Goal: Task Accomplishment & Management: Use online tool/utility

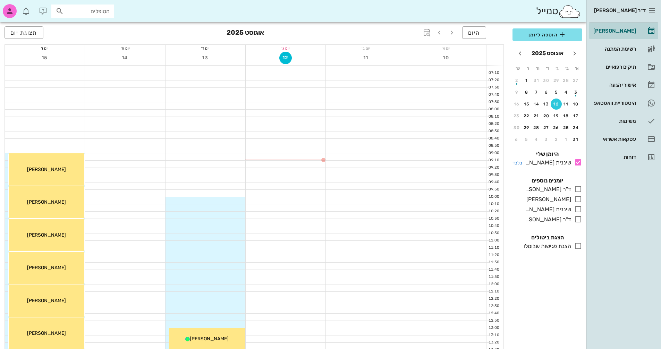
click at [579, 163] on icon at bounding box center [578, 162] width 8 height 8
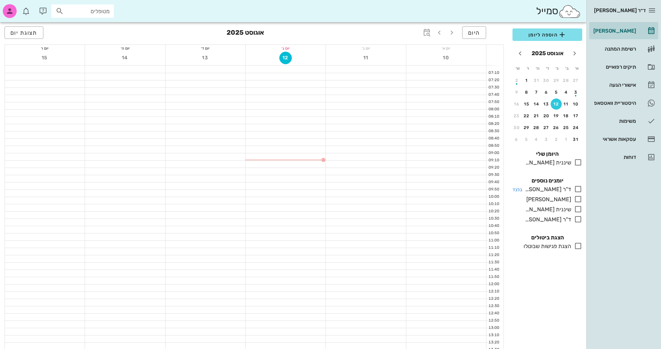
click at [578, 189] on icon at bounding box center [578, 189] width 8 height 8
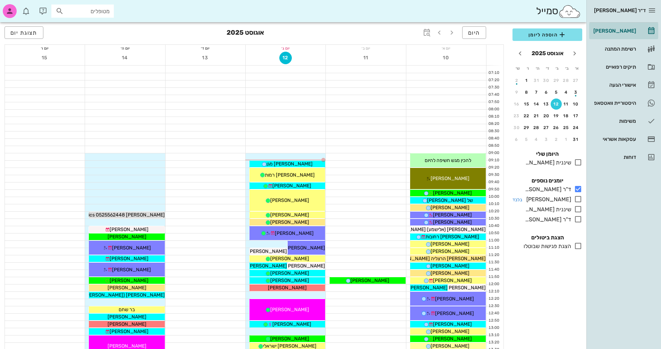
click at [578, 200] on icon at bounding box center [578, 199] width 8 height 8
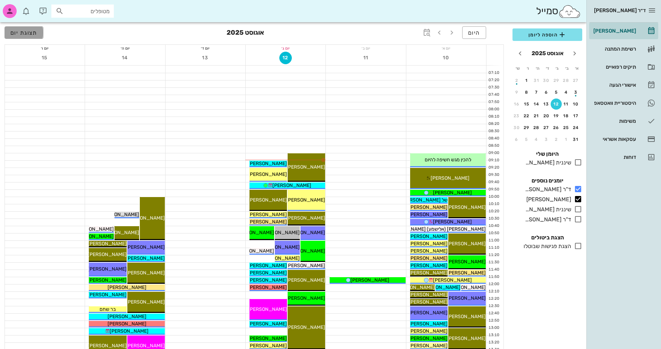
click at [26, 34] on span "תצוגת יום" at bounding box center [23, 33] width 27 height 7
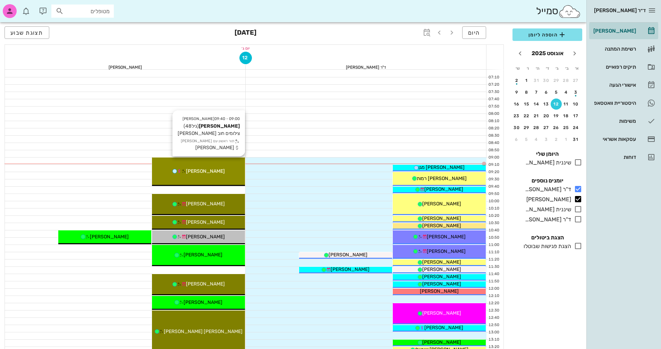
click at [205, 171] on span "[PERSON_NAME]" at bounding box center [205, 171] width 39 height 6
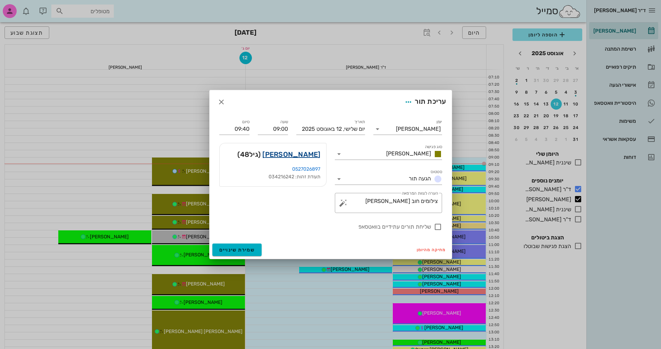
click at [310, 154] on link "[PERSON_NAME]" at bounding box center [291, 154] width 58 height 11
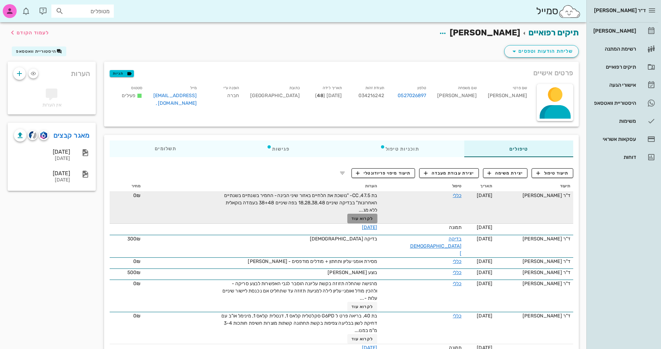
click at [373, 218] on span "לקרוא עוד" at bounding box center [363, 218] width 22 height 5
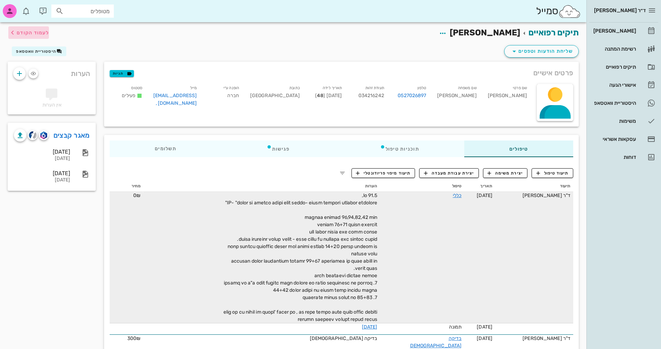
click at [31, 32] on span "לעמוד הקודם" at bounding box center [33, 33] width 32 height 6
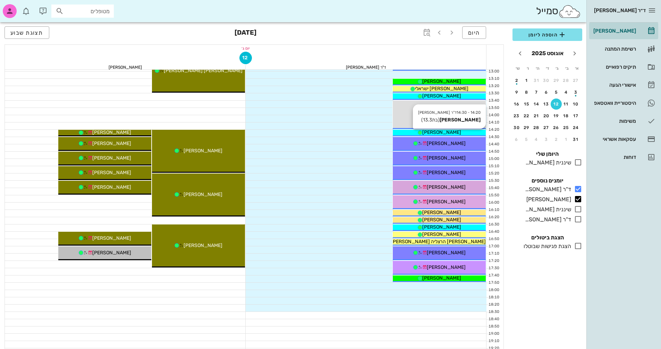
scroll to position [278, 0]
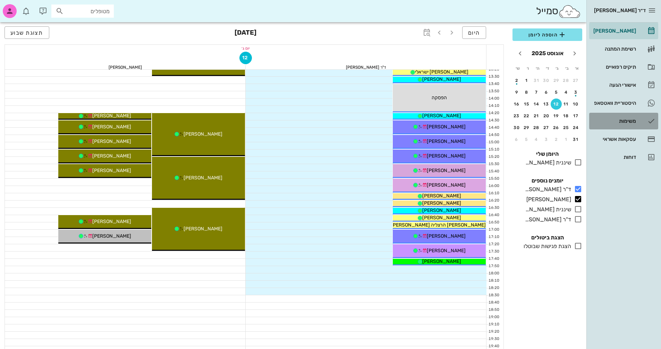
click at [629, 123] on div "משימות" at bounding box center [614, 121] width 44 height 6
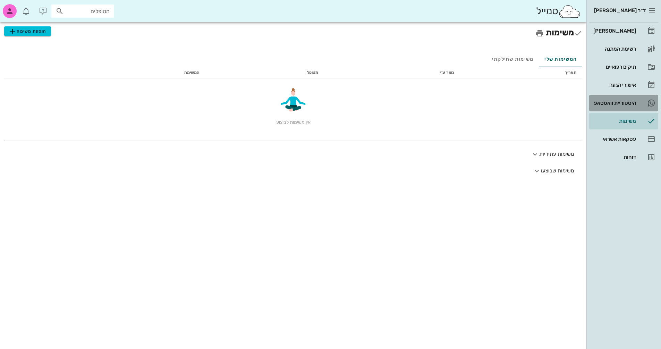
click at [618, 102] on div "היסטוריית וואטסאפ" at bounding box center [614, 103] width 44 height 6
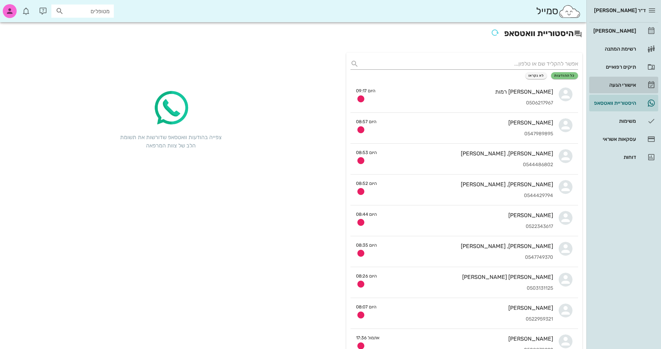
click at [624, 83] on div "אישורי הגעה" at bounding box center [614, 85] width 44 height 6
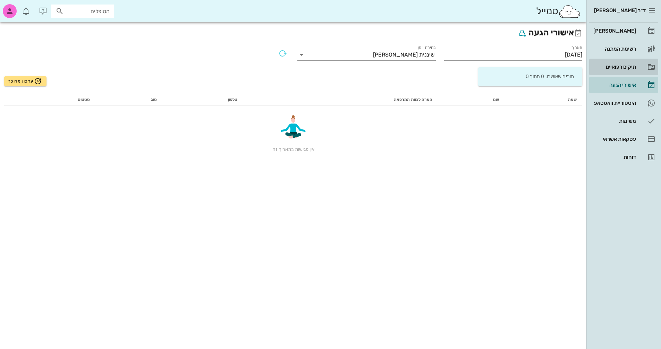
click at [621, 65] on div "תיקים רפואיים" at bounding box center [614, 67] width 44 height 6
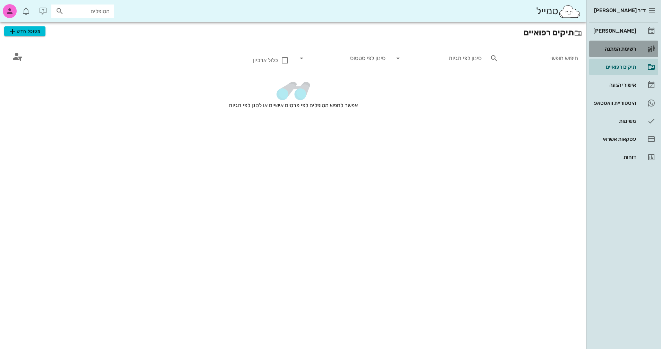
click at [625, 49] on div "רשימת המתנה" at bounding box center [614, 49] width 44 height 6
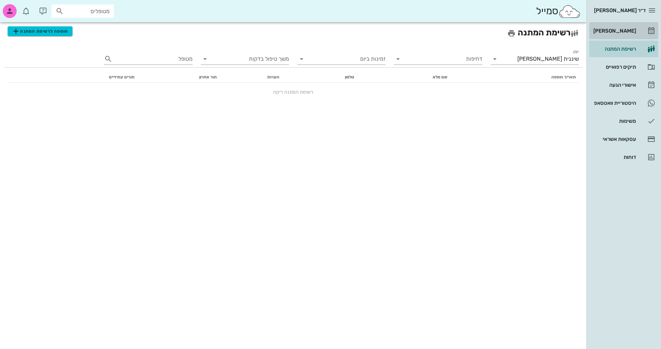
click at [627, 31] on div "[PERSON_NAME]" at bounding box center [614, 31] width 44 height 6
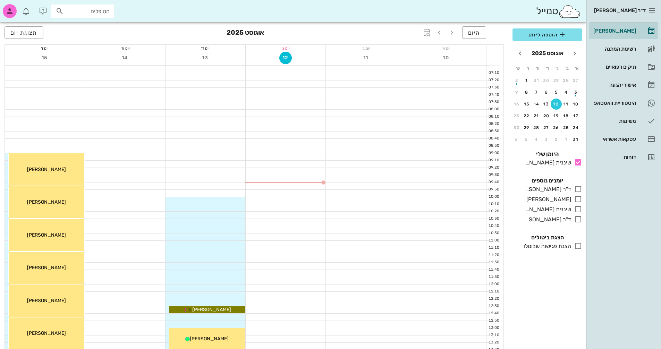
click at [555, 103] on div "12" at bounding box center [556, 104] width 11 height 5
click at [283, 56] on span "12" at bounding box center [286, 58] width 12 height 6
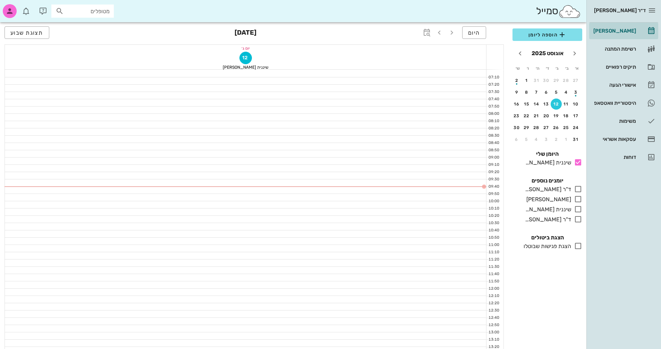
click at [556, 102] on div "12" at bounding box center [556, 104] width 11 height 5
click at [577, 189] on icon at bounding box center [578, 189] width 8 height 8
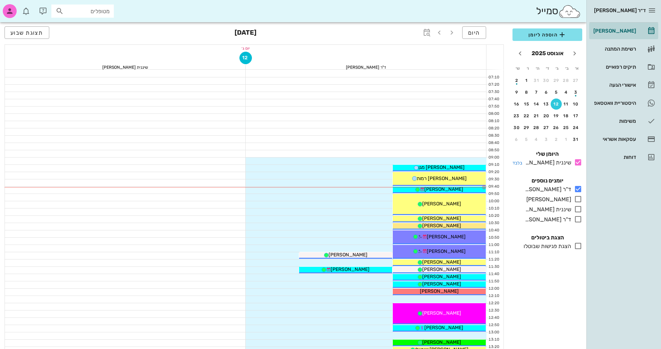
click at [577, 161] on icon at bounding box center [578, 162] width 8 height 8
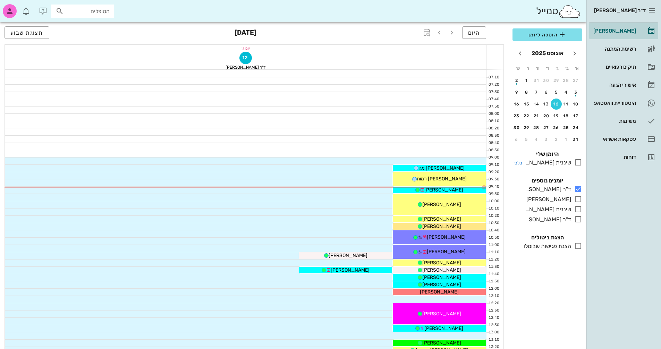
click at [577, 161] on icon at bounding box center [578, 162] width 8 height 8
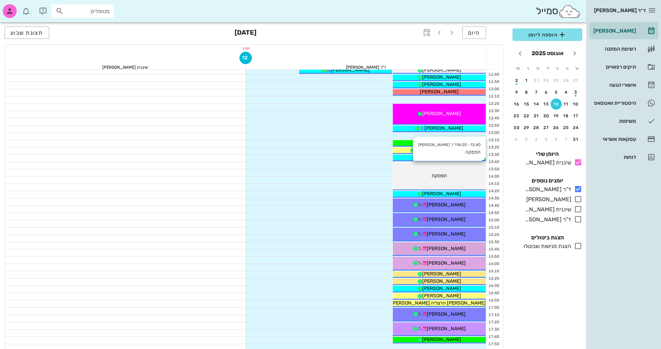
scroll to position [208, 0]
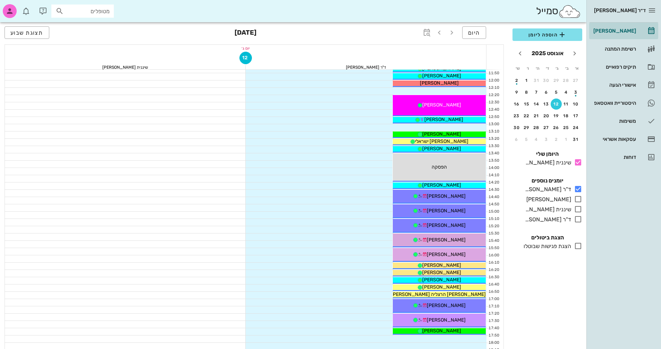
click at [575, 245] on icon at bounding box center [578, 246] width 8 height 8
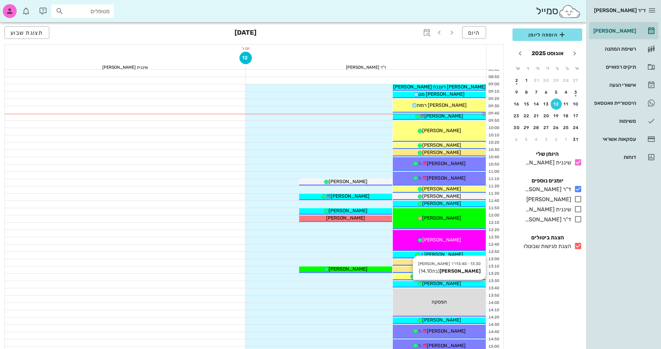
scroll to position [69, 0]
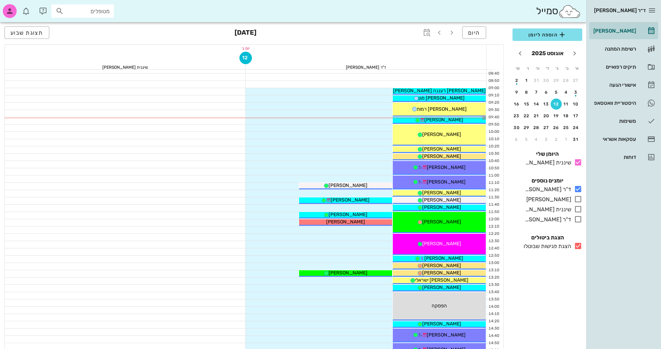
click at [578, 246] on icon at bounding box center [578, 246] width 8 height 8
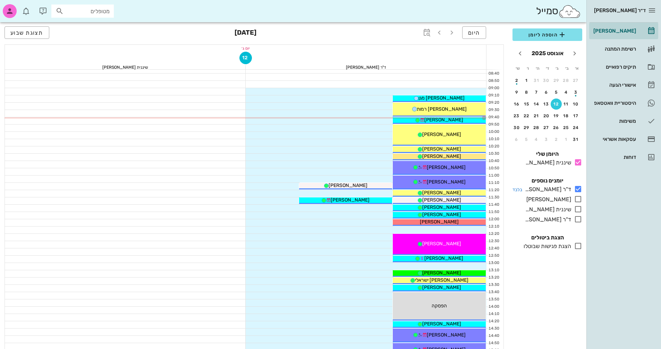
click at [579, 188] on icon at bounding box center [578, 189] width 8 height 8
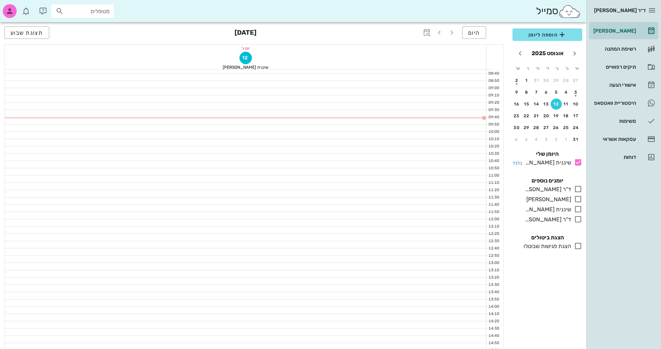
click at [576, 163] on icon at bounding box center [578, 162] width 8 height 8
click at [578, 162] on icon at bounding box center [578, 162] width 8 height 8
click at [577, 163] on icon at bounding box center [578, 162] width 8 height 8
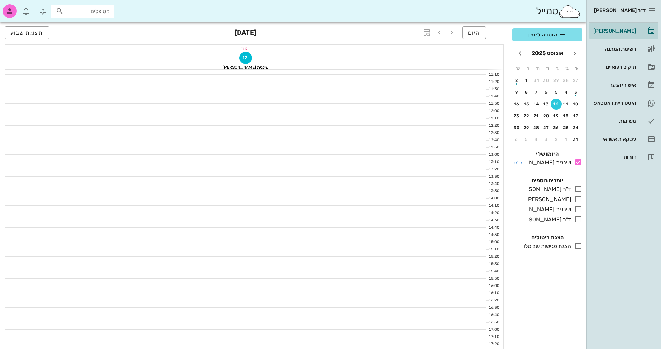
scroll to position [174, 0]
click at [577, 187] on icon at bounding box center [578, 189] width 8 height 8
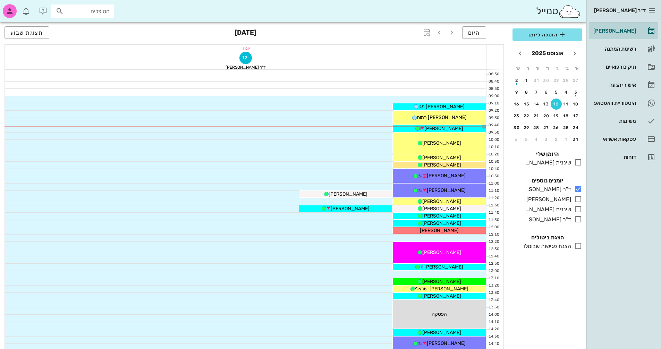
scroll to position [74, 0]
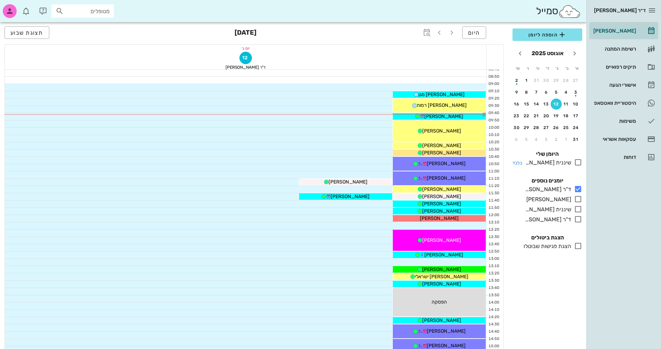
click at [577, 162] on icon at bounding box center [578, 162] width 8 height 8
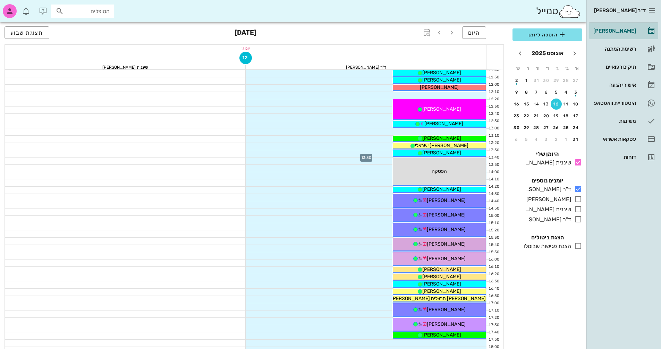
scroll to position [208, 0]
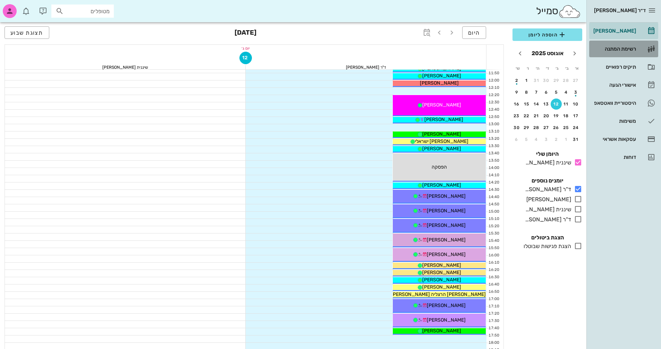
click at [631, 48] on div "רשימת המתנה" at bounding box center [614, 49] width 44 height 6
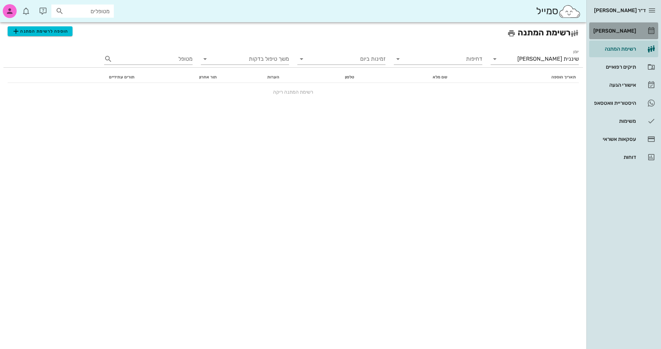
click at [626, 29] on div "[PERSON_NAME]" at bounding box center [614, 31] width 44 height 6
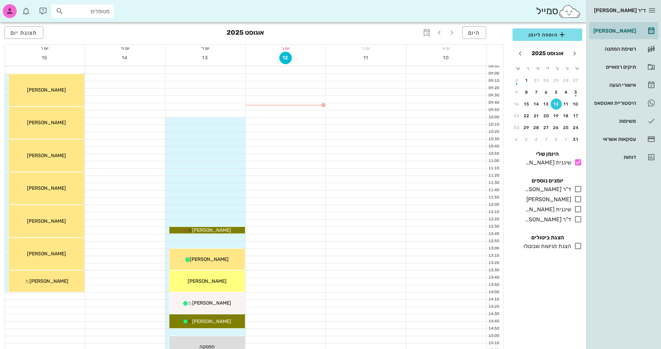
scroll to position [69, 0]
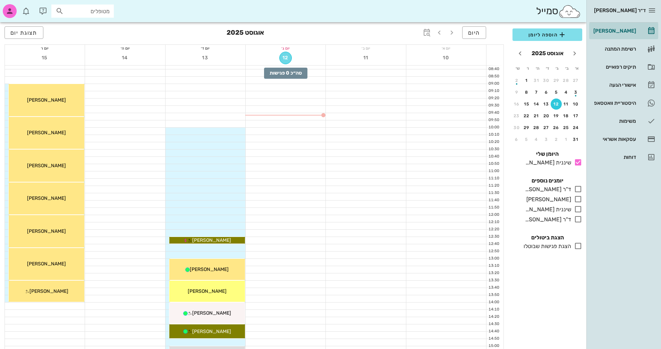
click at [285, 57] on span "12" at bounding box center [286, 58] width 12 height 6
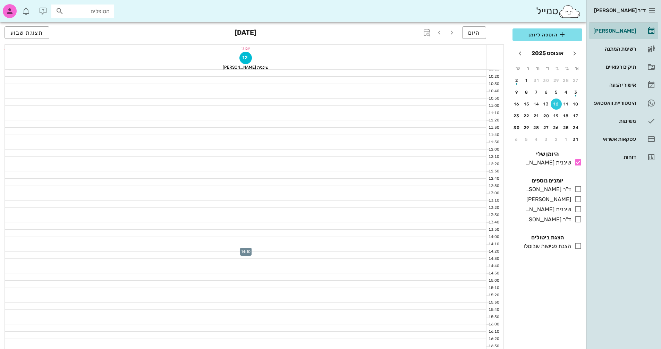
scroll to position [139, 0]
click at [579, 161] on icon at bounding box center [578, 162] width 8 height 8
click at [576, 189] on icon at bounding box center [578, 189] width 8 height 8
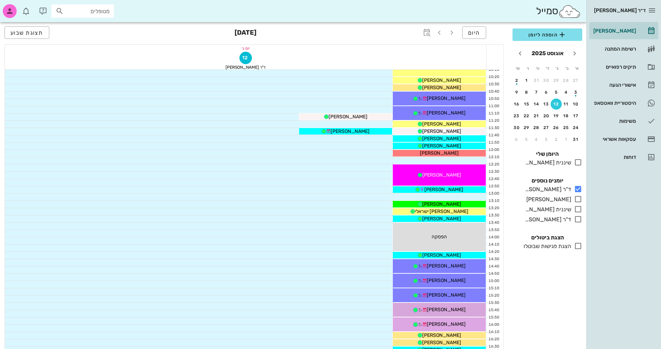
scroll to position [174, 0]
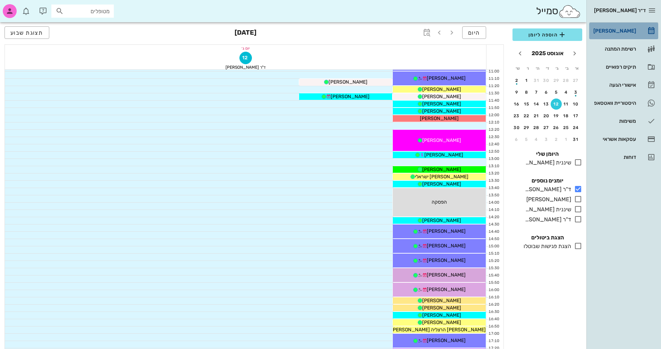
click at [631, 30] on div "[PERSON_NAME]" at bounding box center [614, 31] width 44 height 6
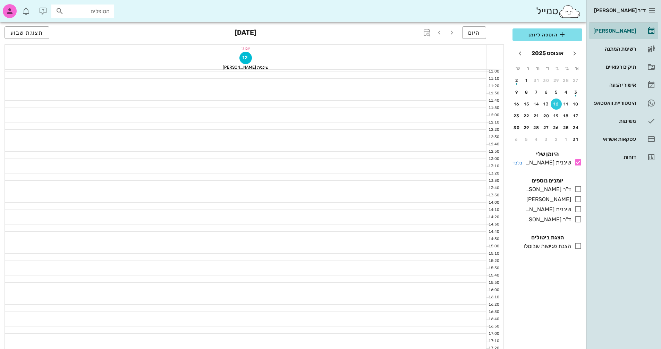
click at [577, 161] on icon at bounding box center [578, 162] width 8 height 8
click at [578, 188] on icon at bounding box center [578, 189] width 8 height 8
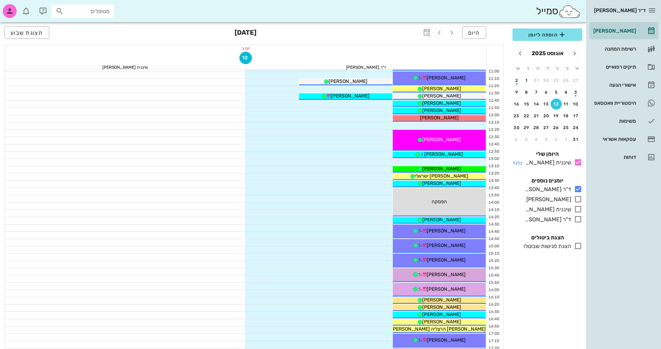
click at [578, 159] on icon at bounding box center [578, 162] width 8 height 8
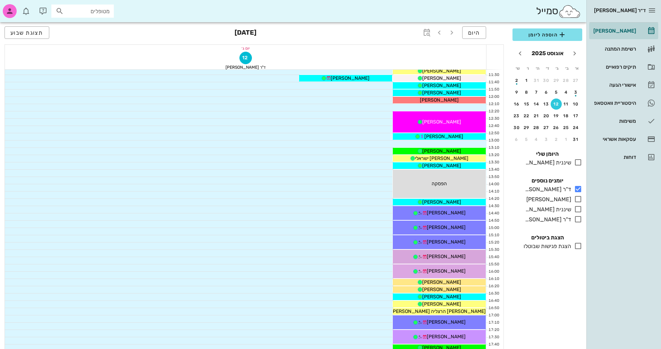
scroll to position [208, 0]
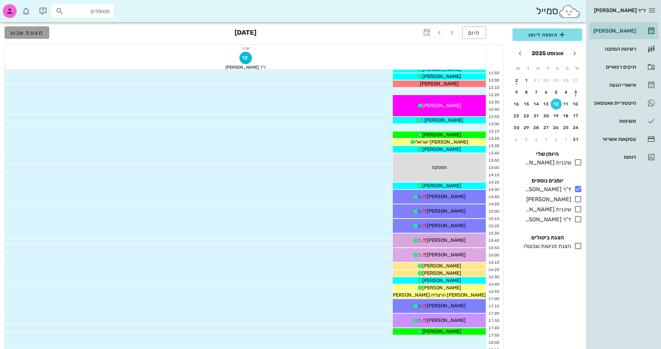
click at [34, 31] on span "תצוגת שבוע" at bounding box center [26, 33] width 33 height 7
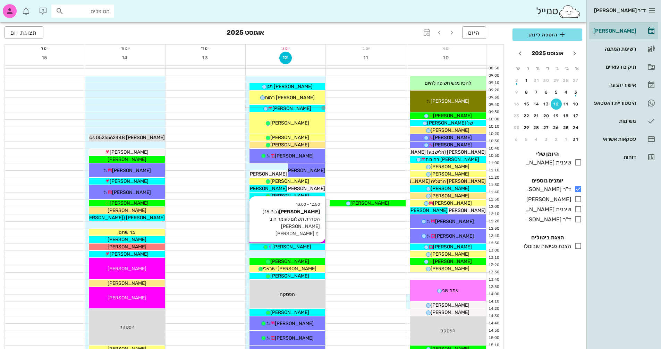
scroll to position [69, 0]
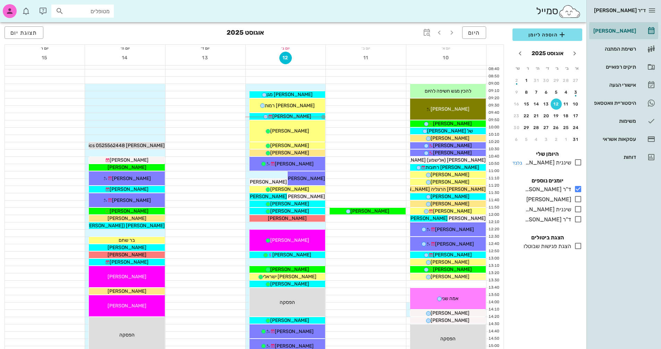
click at [579, 163] on icon at bounding box center [578, 162] width 8 height 8
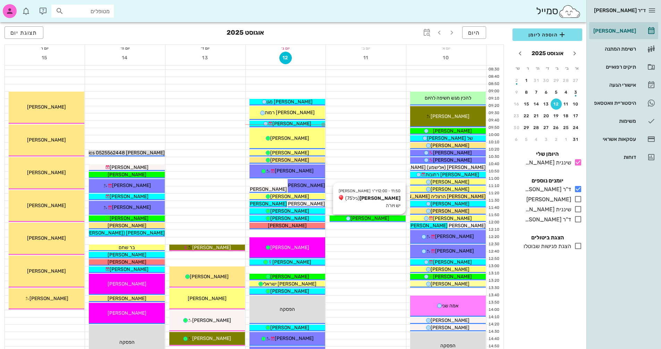
scroll to position [69, 0]
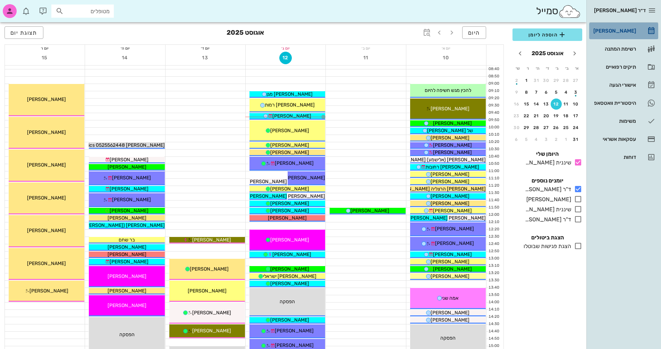
click at [642, 30] on link "[PERSON_NAME]" at bounding box center [623, 31] width 69 height 17
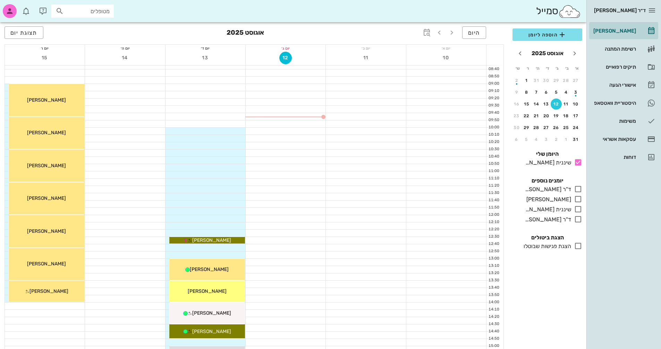
click at [555, 104] on div "12" at bounding box center [556, 104] width 11 height 5
click at [579, 186] on icon at bounding box center [578, 189] width 8 height 8
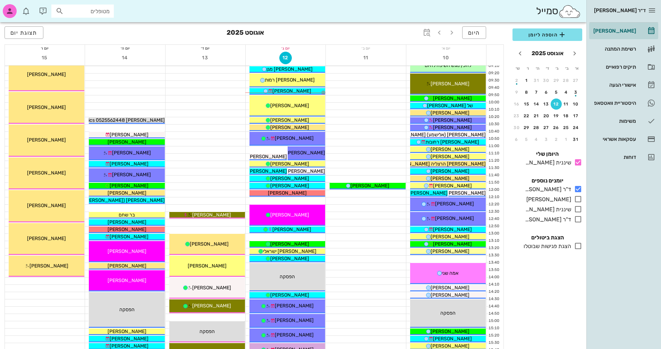
scroll to position [69, 0]
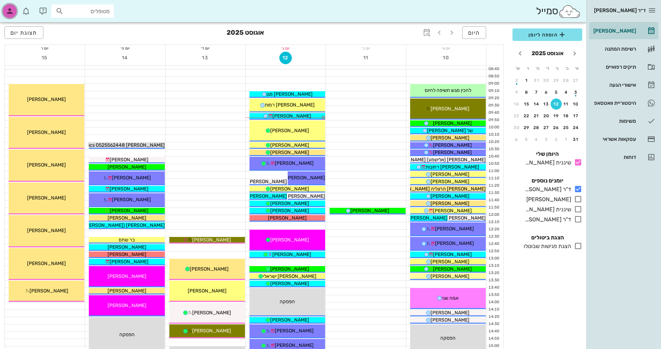
click at [9, 9] on icon "button" at bounding box center [10, 11] width 8 height 8
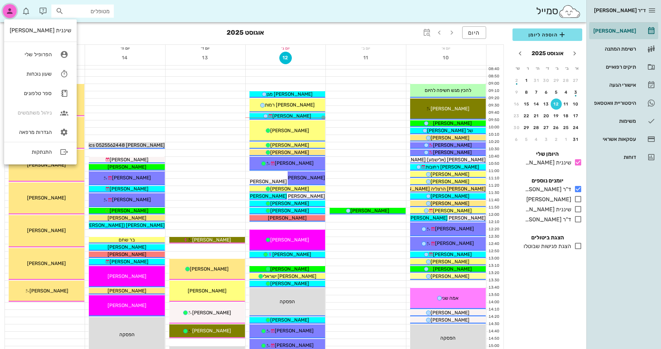
click at [10, 10] on icon "button" at bounding box center [10, 11] width 8 height 8
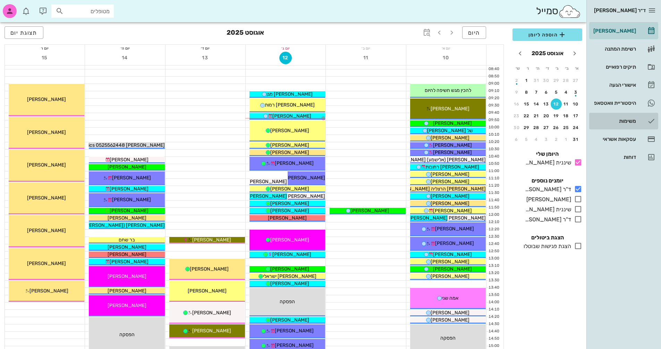
click at [633, 121] on div "משימות" at bounding box center [614, 121] width 44 height 6
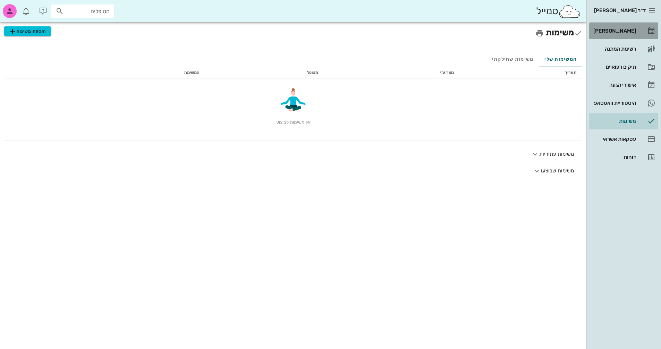
click at [623, 29] on div "[PERSON_NAME]" at bounding box center [614, 31] width 44 height 6
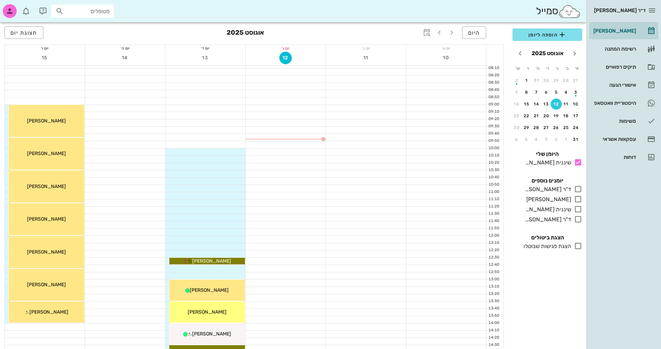
scroll to position [35, 0]
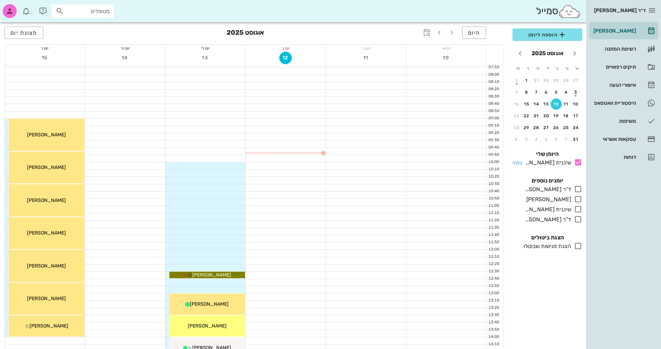
click at [578, 161] on icon at bounding box center [578, 162] width 8 height 8
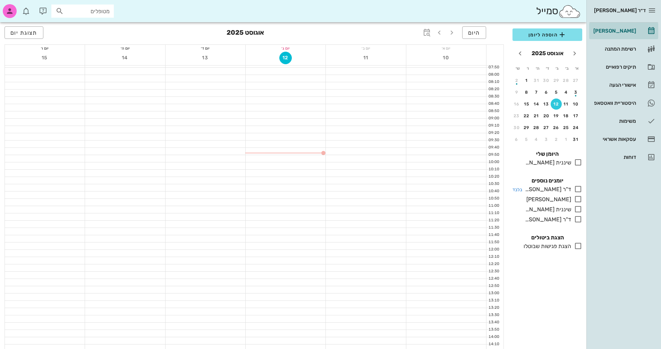
click at [578, 187] on icon at bounding box center [578, 189] width 8 height 8
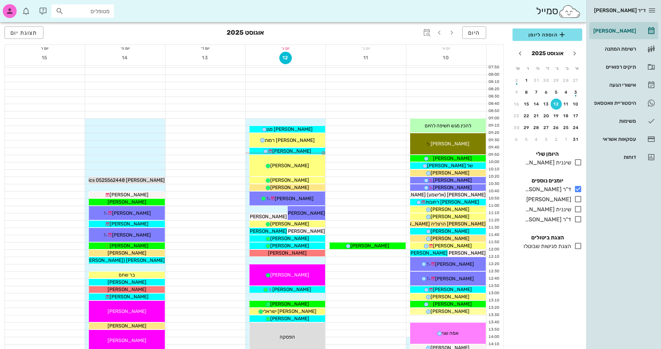
click at [554, 102] on div "12" at bounding box center [556, 104] width 11 height 5
click at [555, 102] on div "12" at bounding box center [556, 104] width 11 height 5
click at [284, 55] on span "12" at bounding box center [286, 58] width 12 height 6
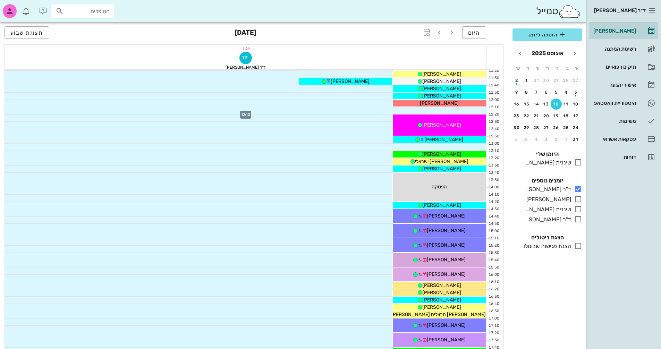
scroll to position [174, 0]
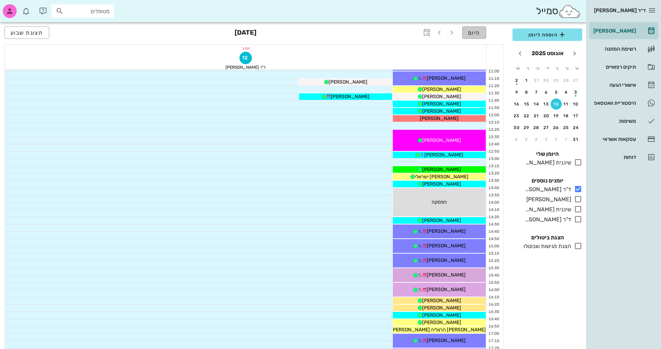
click at [474, 30] on span "היום" at bounding box center [474, 33] width 12 height 7
click at [428, 31] on icon "button" at bounding box center [427, 32] width 8 height 8
click at [450, 31] on icon "button" at bounding box center [452, 32] width 8 height 8
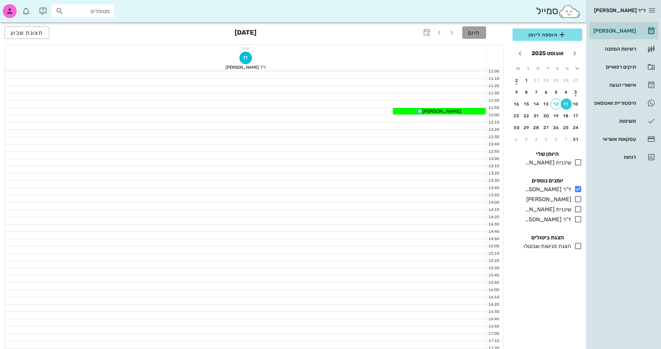
click at [476, 34] on span "היום" at bounding box center [474, 33] width 12 height 7
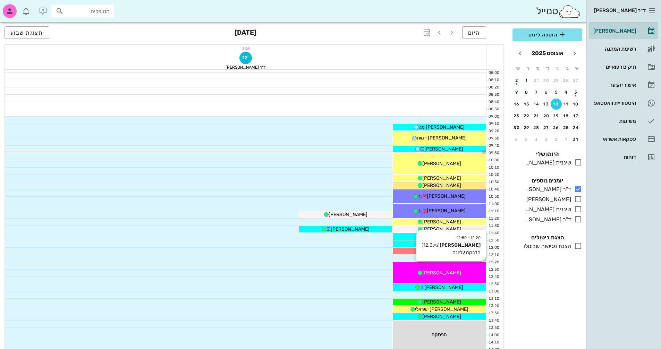
scroll to position [35, 0]
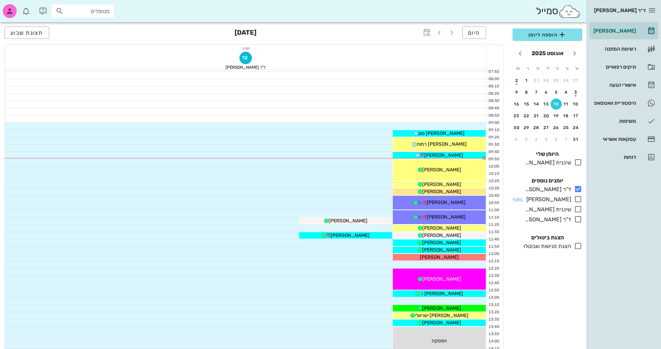
click at [578, 197] on icon at bounding box center [578, 199] width 8 height 8
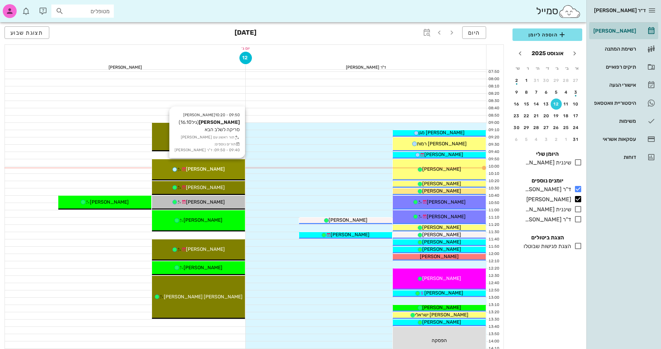
click at [229, 169] on div "[PERSON_NAME]" at bounding box center [198, 169] width 93 height 7
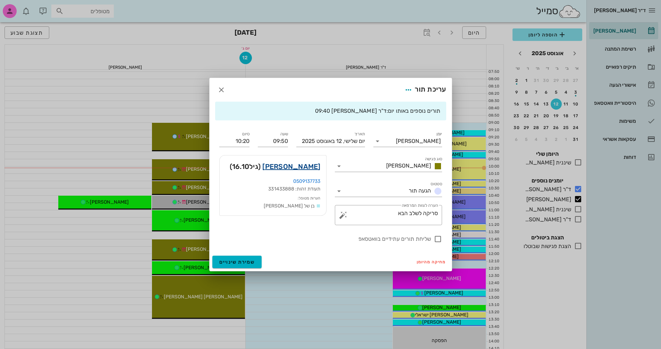
click at [313, 167] on link "[PERSON_NAME]" at bounding box center [291, 166] width 58 height 11
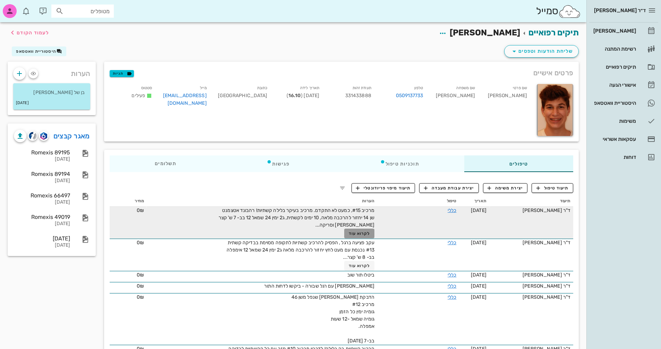
click at [362, 233] on span "לקרוא עוד" at bounding box center [360, 233] width 22 height 5
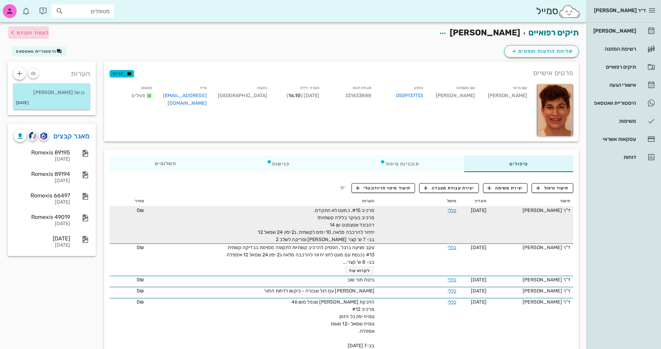
click at [32, 32] on span "לעמוד הקודם" at bounding box center [33, 33] width 32 height 6
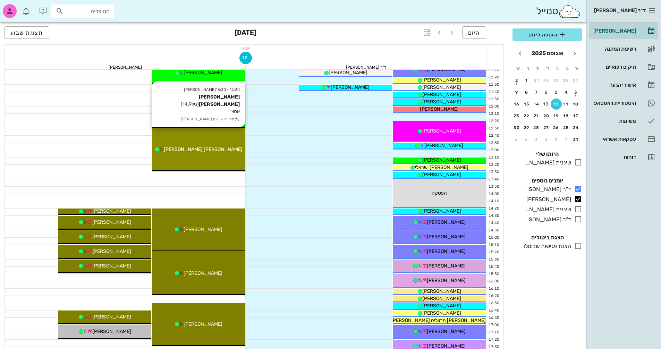
scroll to position [208, 0]
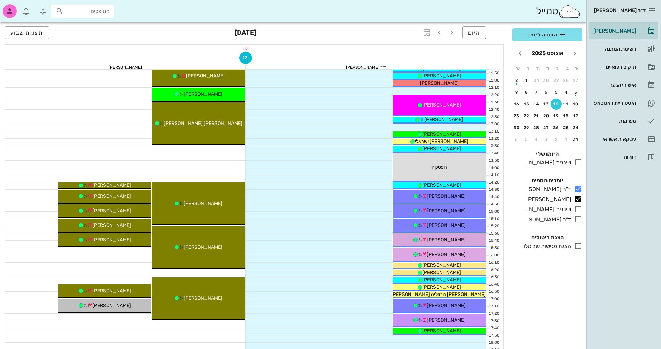
click at [227, 158] on div at bounding box center [125, 156] width 241 height 7
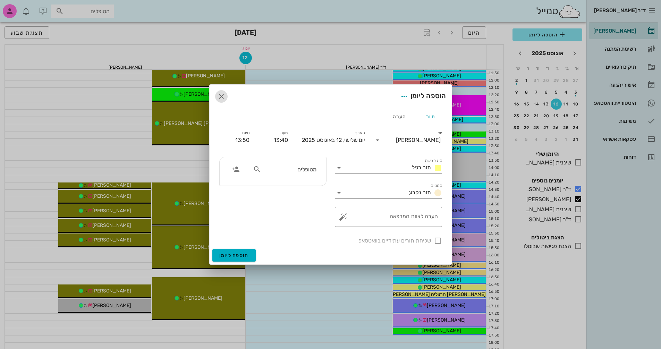
click at [222, 96] on icon "button" at bounding box center [221, 96] width 8 height 8
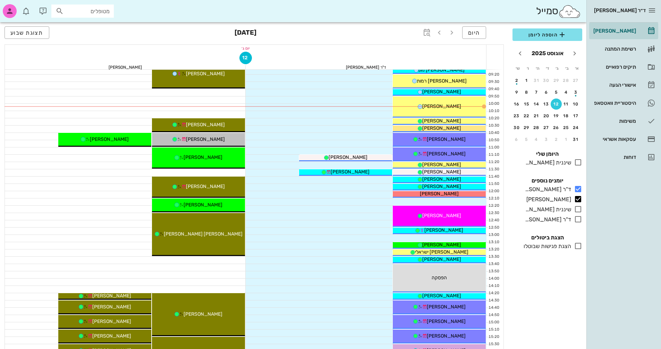
scroll to position [69, 0]
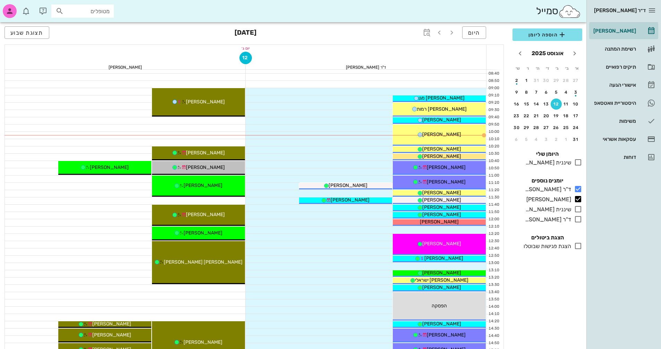
click at [202, 293] on div at bounding box center [125, 295] width 241 height 7
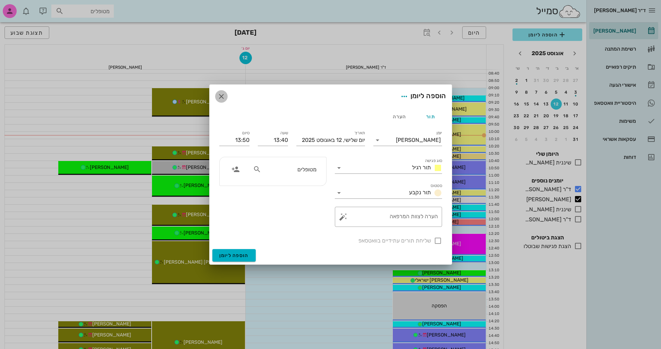
click at [222, 96] on icon "button" at bounding box center [221, 96] width 8 height 8
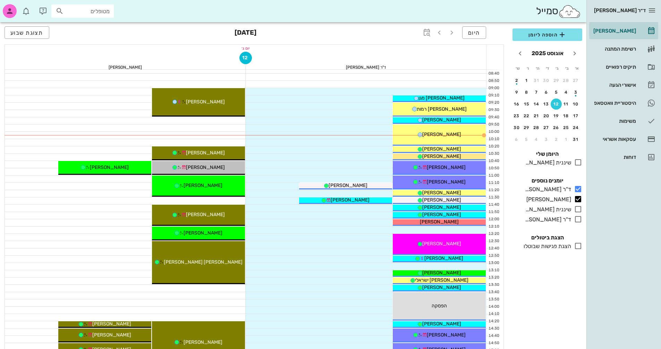
click at [219, 302] on div at bounding box center [125, 303] width 241 height 7
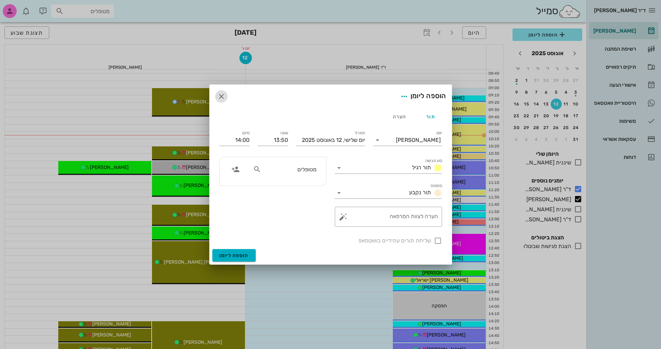
click at [221, 96] on icon "button" at bounding box center [221, 96] width 8 height 8
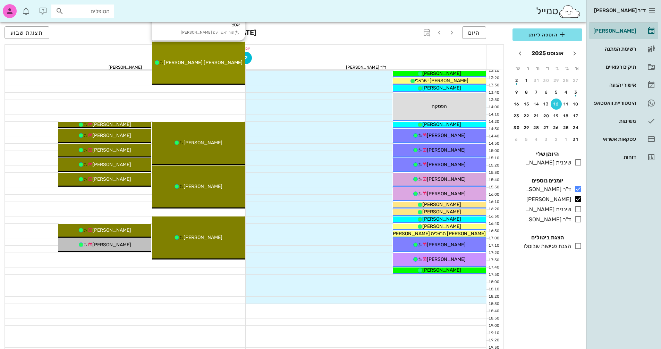
scroll to position [278, 0]
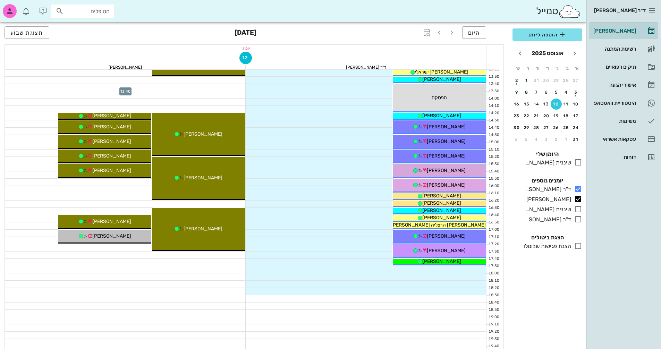
click at [229, 89] on div at bounding box center [125, 87] width 241 height 7
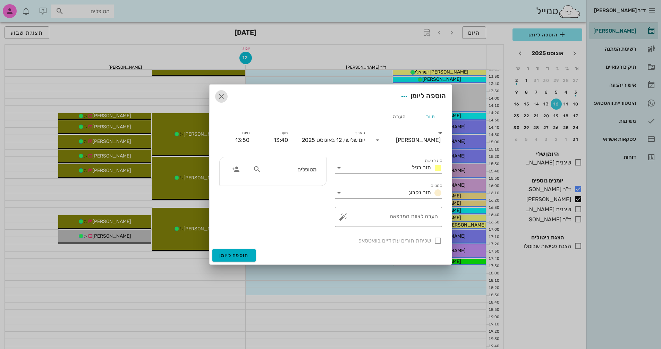
click at [219, 95] on icon "button" at bounding box center [221, 96] width 8 height 8
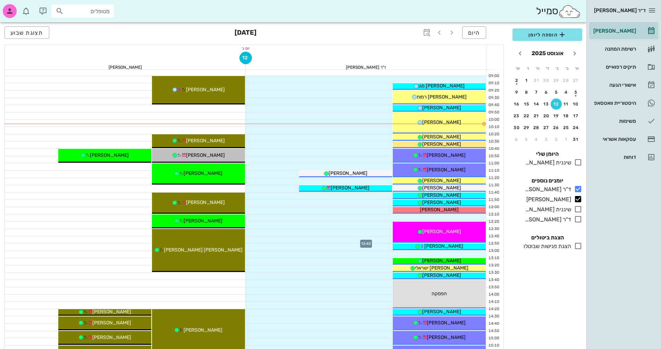
scroll to position [69, 0]
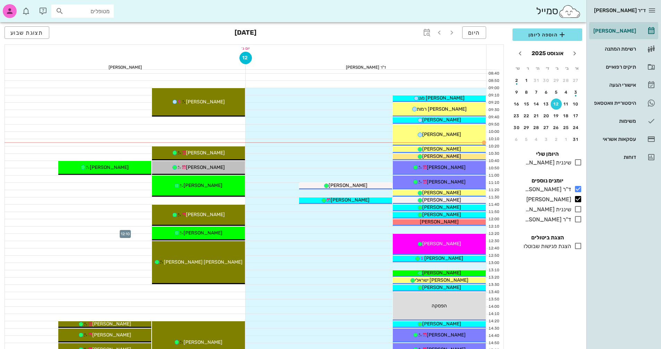
click at [101, 230] on div at bounding box center [125, 230] width 241 height 7
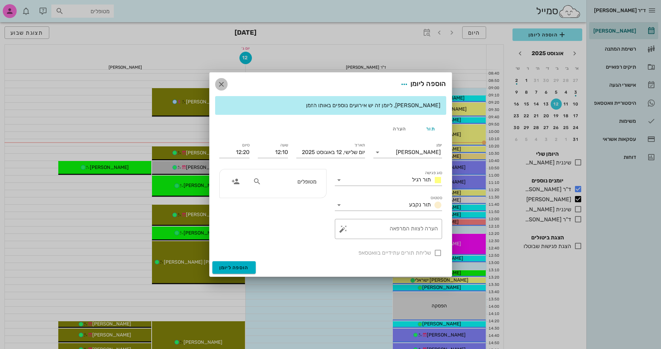
click at [221, 83] on icon "button" at bounding box center [221, 84] width 8 height 8
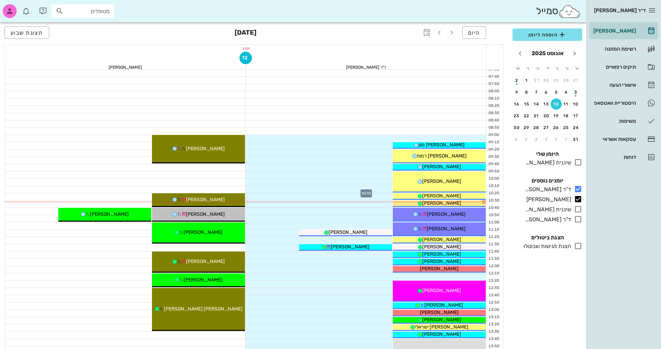
scroll to position [35, 0]
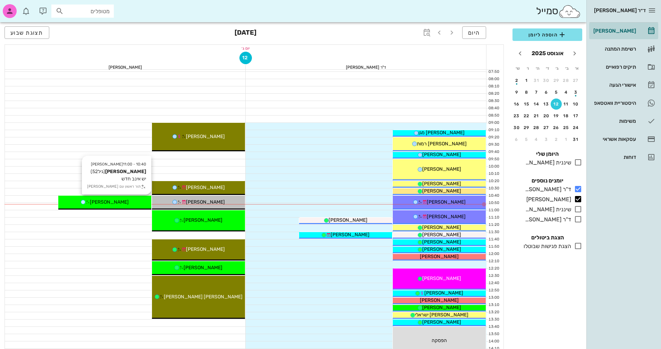
click at [145, 203] on div "[PERSON_NAME]" at bounding box center [104, 202] width 93 height 7
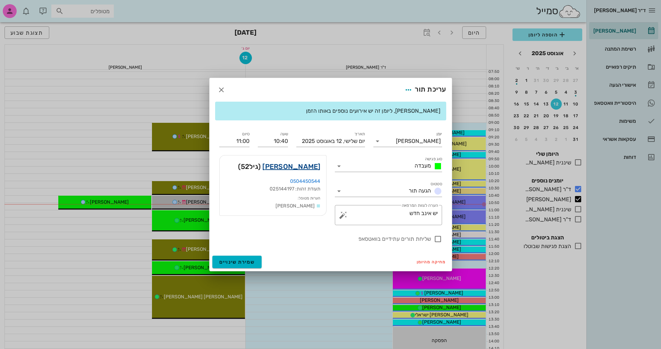
click at [318, 167] on link "[PERSON_NAME]" at bounding box center [291, 166] width 58 height 11
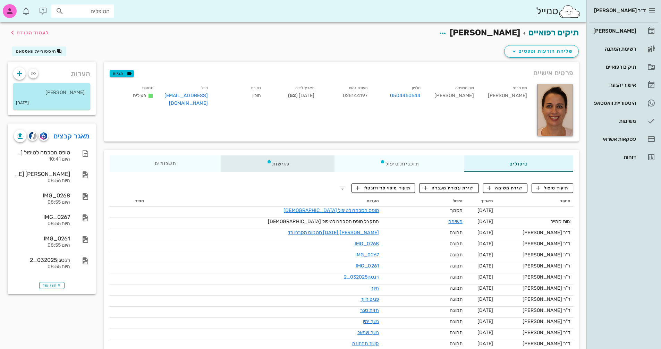
click at [283, 169] on div "פגישות" at bounding box center [277, 163] width 113 height 17
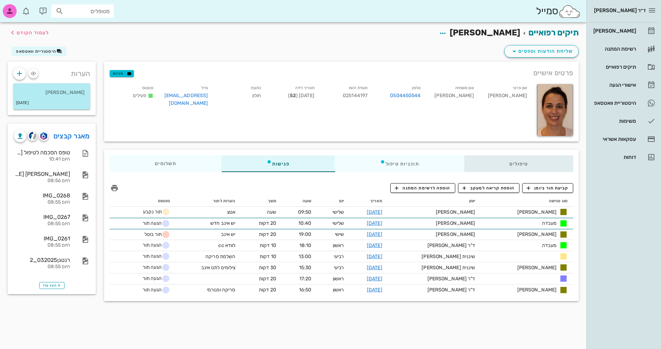
click at [544, 167] on div "טיפולים" at bounding box center [518, 163] width 109 height 17
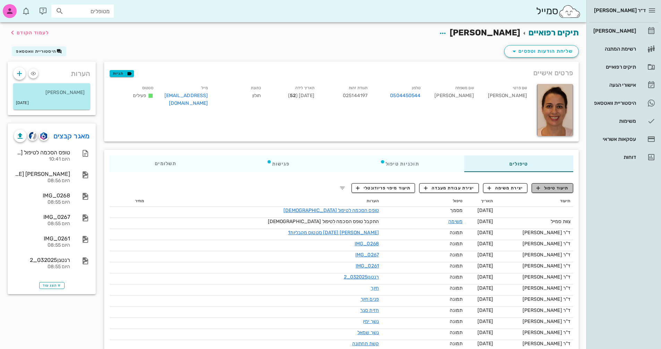
click at [553, 188] on span "תיעוד טיפול" at bounding box center [553, 188] width 32 height 6
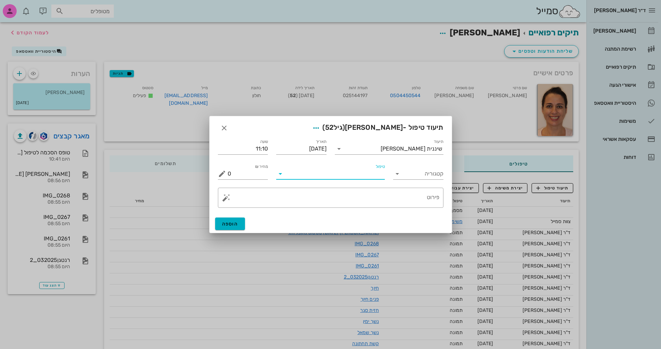
click at [310, 178] on input "טיפול" at bounding box center [335, 173] width 99 height 11
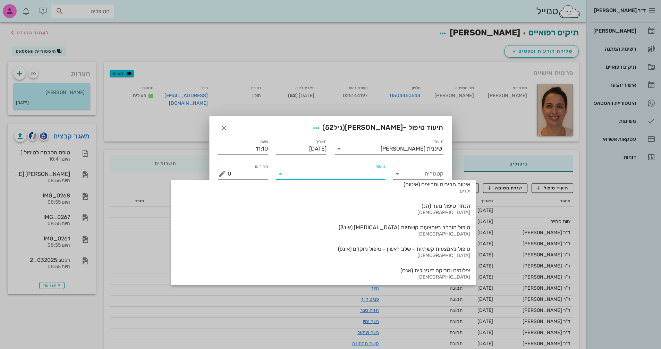
scroll to position [724, 0]
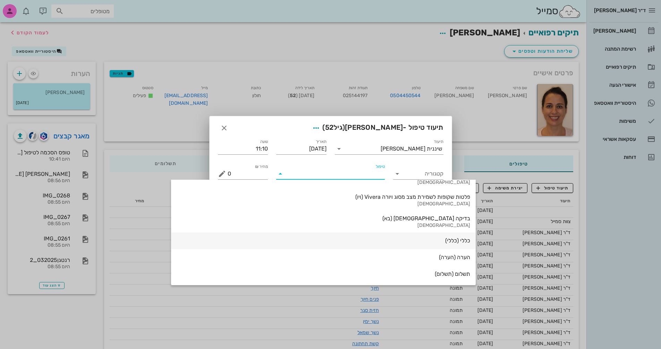
click at [373, 243] on div "כללי (כללי)" at bounding box center [324, 240] width 294 height 7
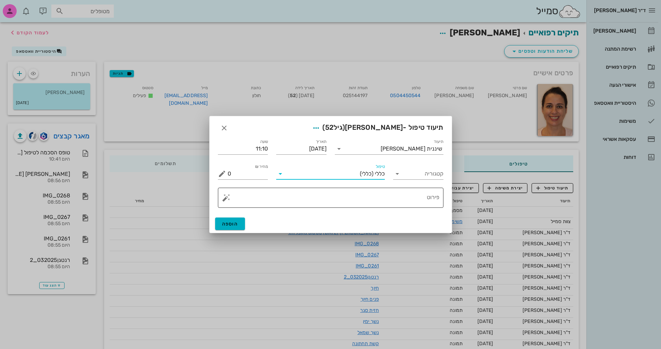
click at [225, 200] on button "button" at bounding box center [226, 198] width 8 height 8
click at [238, 170] on div "[MEDICAL_DATA]" at bounding box center [250, 170] width 57 height 14
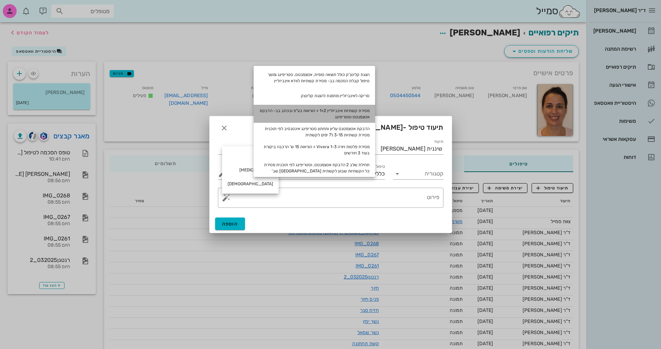
click at [357, 116] on div "מסירת קשתיות אינביזליין 1+2 + הוראות בע"פ ובכתב בב- הדבקת אטצמנטס וסטריפינג" at bounding box center [314, 114] width 121 height 18
type textarea "מסירת קשתיות אינביזליין 1+2 + הוראות בע"פ ובכתב בב- הדבקת אטצמנטס וסטריפינג"
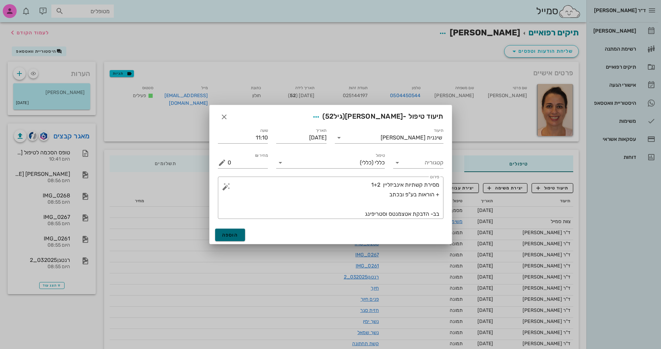
click at [227, 239] on button "הוספה" at bounding box center [230, 235] width 30 height 12
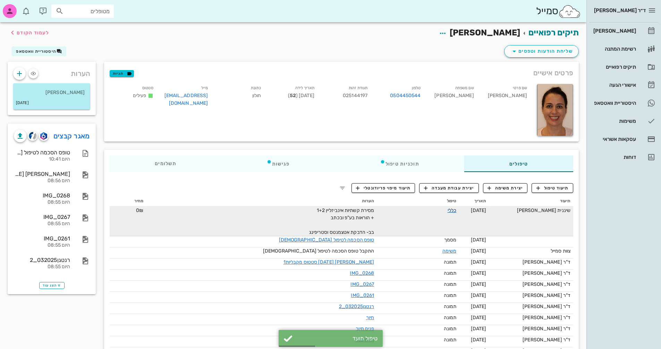
click at [453, 210] on link "כללי" at bounding box center [452, 211] width 9 height 6
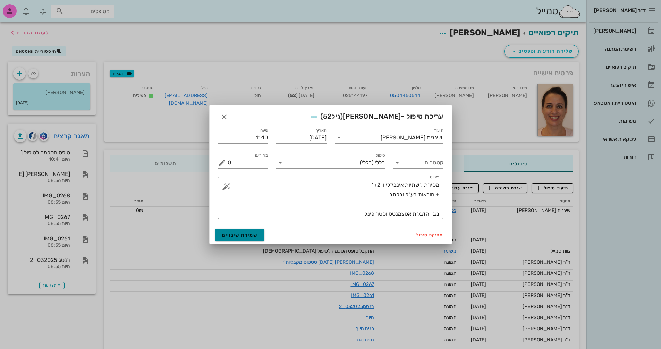
click at [234, 238] on button "שמירת שינויים" at bounding box center [240, 235] width 50 height 12
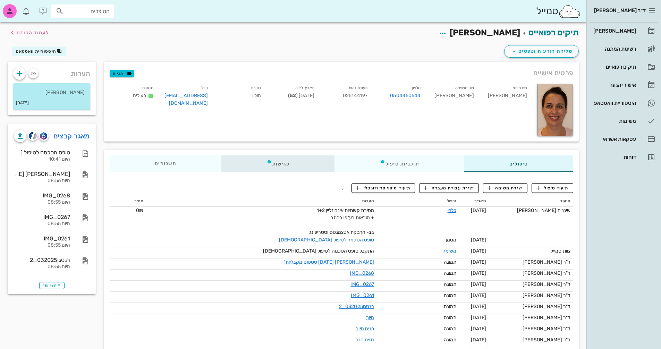
click at [288, 163] on div "פגישות" at bounding box center [277, 163] width 113 height 17
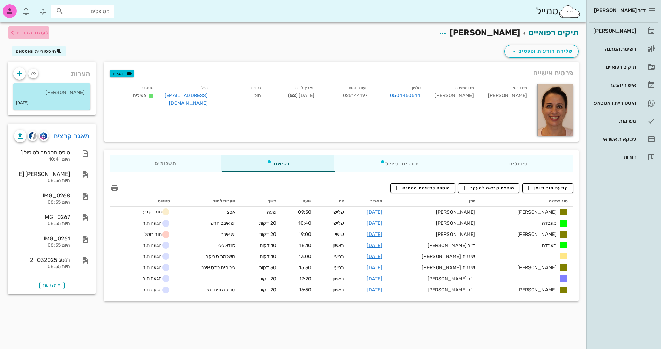
click at [28, 35] on span "לעמוד הקודם" at bounding box center [33, 33] width 32 height 6
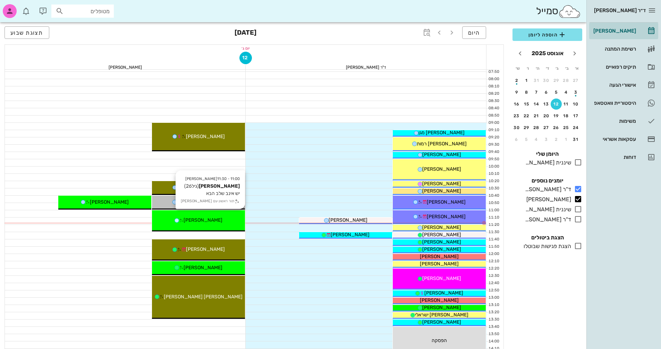
click at [218, 216] on div "11:00 - 11:30 [PERSON_NAME] (גיל 26 ) יש אינב שלב הבא תור ראשון עם [PERSON_NAME]" at bounding box center [198, 220] width 93 height 21
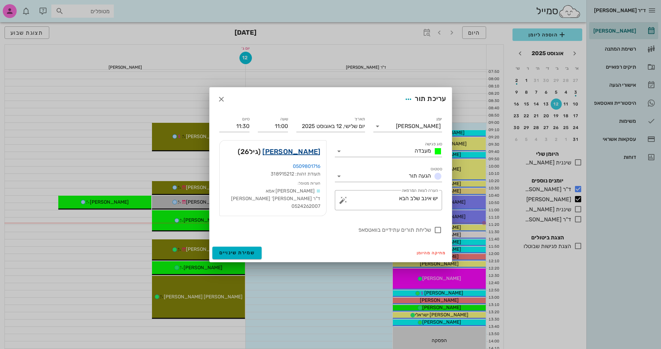
click at [316, 150] on link "[PERSON_NAME]" at bounding box center [291, 151] width 58 height 11
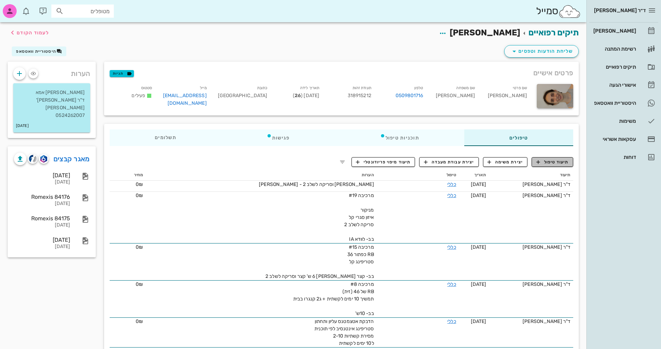
click at [554, 160] on span "תיעוד טיפול" at bounding box center [553, 162] width 32 height 6
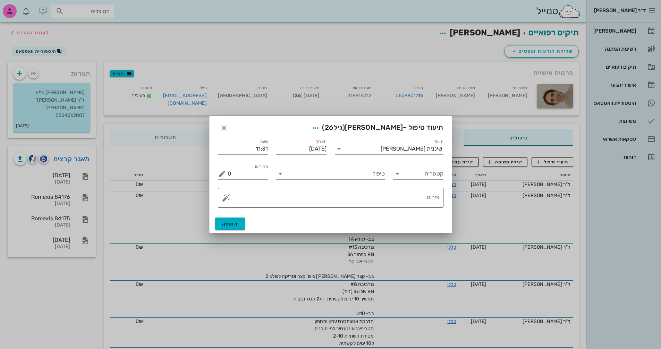
click at [408, 199] on textarea "פירוט" at bounding box center [334, 199] width 212 height 17
click at [335, 175] on input "טיפול" at bounding box center [335, 173] width 99 height 11
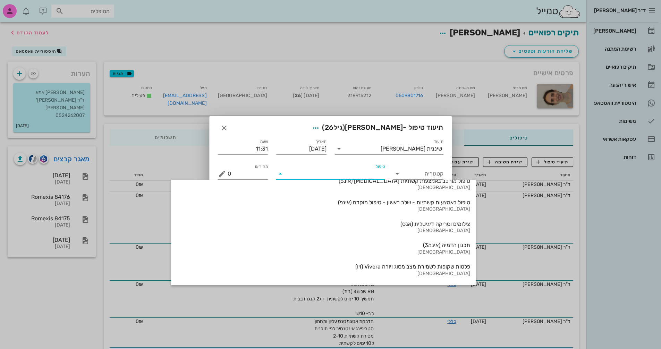
scroll to position [724, 0]
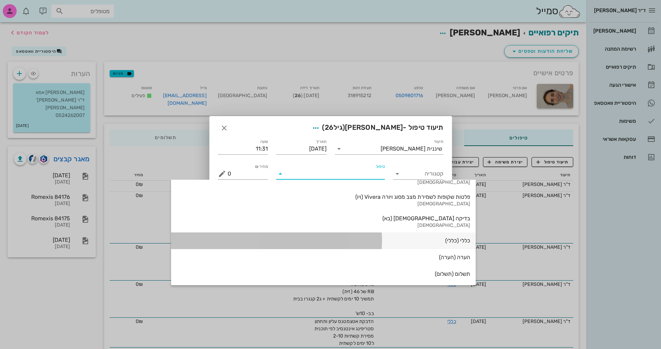
click at [377, 241] on div "כללי (כללי)" at bounding box center [324, 240] width 294 height 7
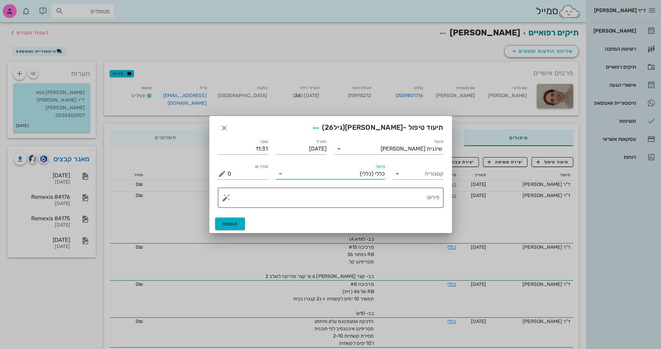
click at [224, 197] on button "button" at bounding box center [226, 198] width 8 height 8
click at [235, 169] on div "[MEDICAL_DATA]" at bounding box center [250, 170] width 57 height 14
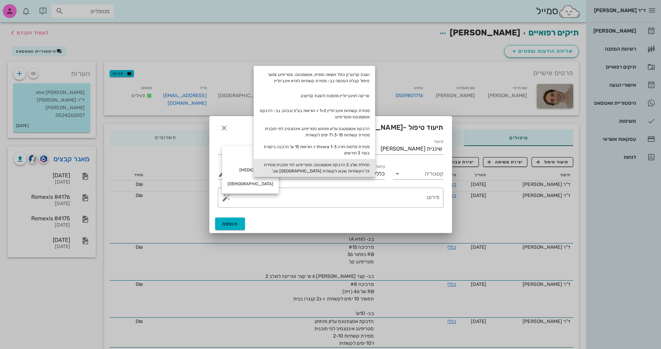
click at [351, 166] on div "תחילת שלב 2 הדבקת אטצמנטס, וסטריפינג לפי תוכנית מסירת כל הקשתיות שבוע לקשתית [G…" at bounding box center [314, 168] width 121 height 18
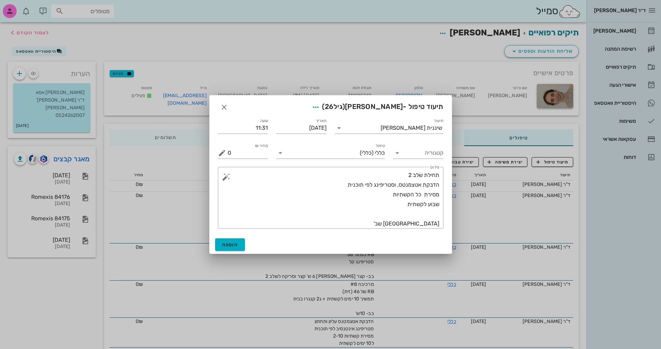
drag, startPoint x: 316, startPoint y: 100, endPoint x: 452, endPoint y: 86, distance: 136.8
click at [379, 194] on textarea "תחילת שלב 2 הדבקת אטצמנטס, וסטריפינג לפי תוכנית מסירת כל הקשתיות שבוע לקשתית [G…" at bounding box center [334, 199] width 212 height 58
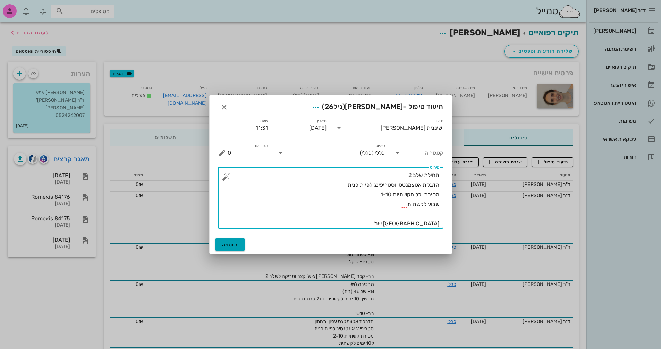
type textarea "תחילת שלב 2 הדבקת אטצמנטס, וסטריפינג לפי תוכנית מסירת כל הקשתיות 1-10 שבוע לקשת…"
click at [223, 247] on span "הוספה" at bounding box center [230, 245] width 16 height 6
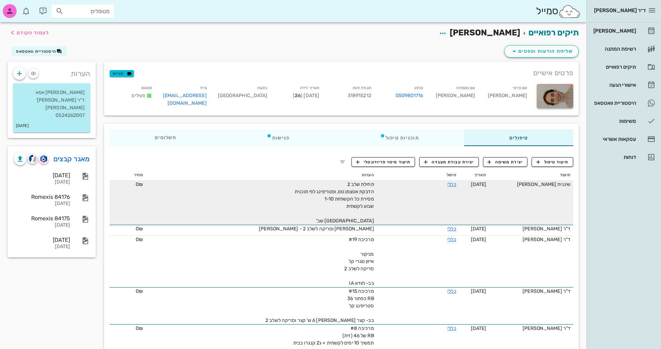
click at [348, 195] on span "תחילת שלב 2 הדבקת אטצמנטס, וסטריפינג לפי תוכנית מסירת כל הקשתיות 1-10 שבוע לקשת…" at bounding box center [334, 203] width 79 height 42
click at [452, 183] on link "כללי" at bounding box center [451, 185] width 9 height 6
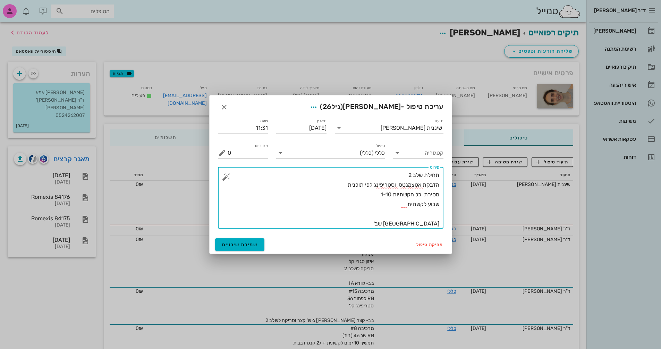
drag, startPoint x: 428, startPoint y: 204, endPoint x: 440, endPoint y: 205, distance: 11.8
click at [439, 205] on div "​ פירוט תחילת שלב 2 הדבקת אטצמנטס, וסטריפינג לפי תוכנית מסירת כל הקשתיות 1-10 ש…" at bounding box center [331, 198] width 226 height 62
type textarea "תחילת שלב 2 הדבקת אטצמנטס, וסטריפינג לפי תוכנית מסירת כל הקשתיות 1-10 10 ימים ל…"
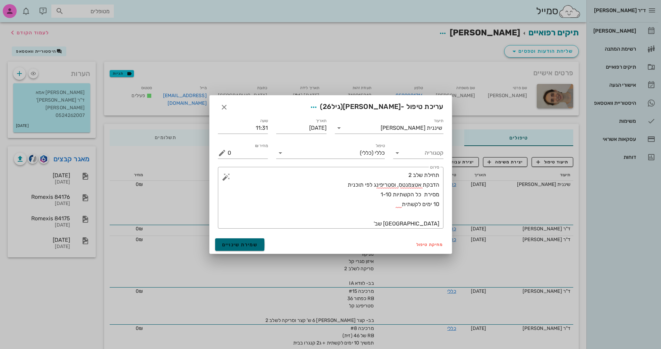
click at [243, 246] on span "שמירת שינויים" at bounding box center [240, 245] width 36 height 6
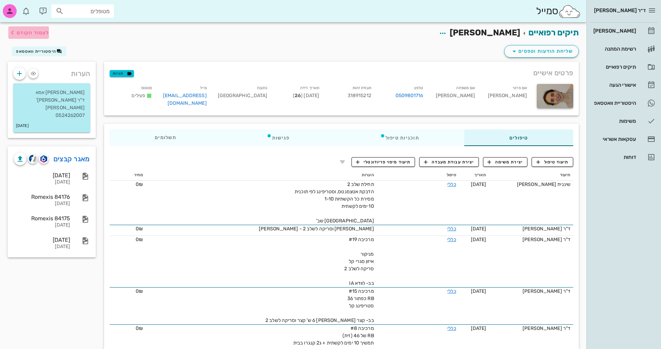
click at [37, 30] on span "לעמוד הקודם" at bounding box center [33, 33] width 32 height 6
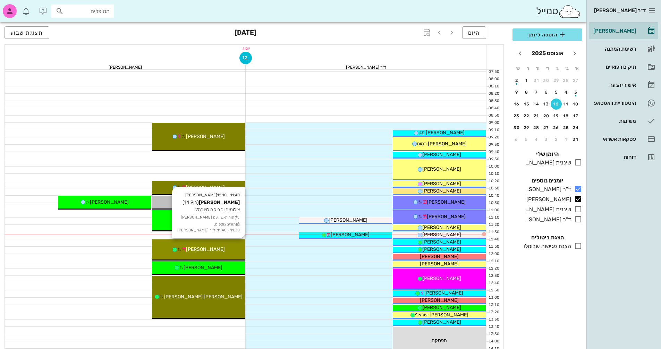
click at [218, 249] on div "[PERSON_NAME]" at bounding box center [198, 249] width 93 height 7
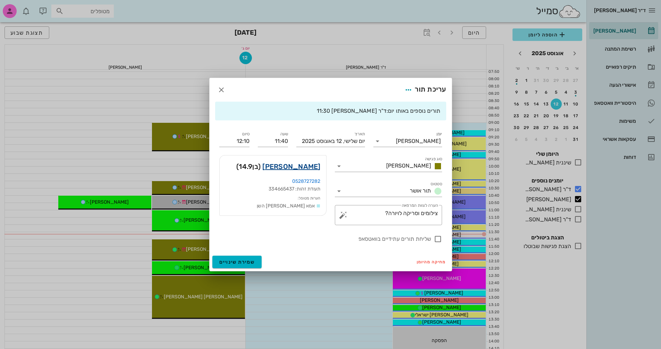
click at [298, 170] on link "[PERSON_NAME]" at bounding box center [291, 166] width 58 height 11
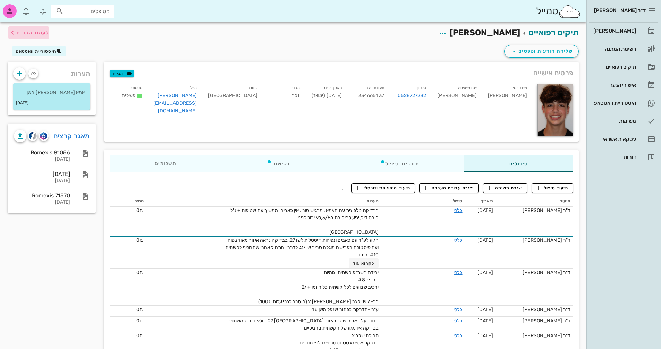
click at [36, 31] on span "לעמוד הקודם" at bounding box center [33, 33] width 32 height 6
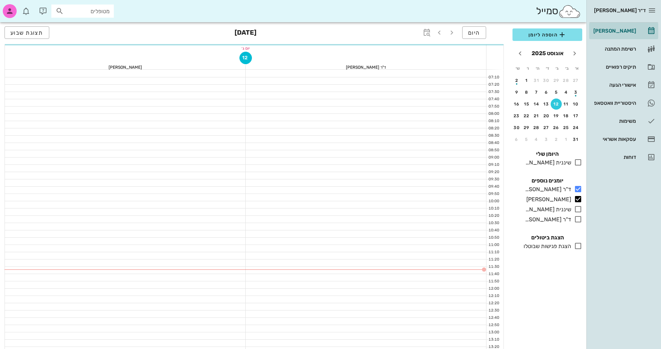
scroll to position [35, 0]
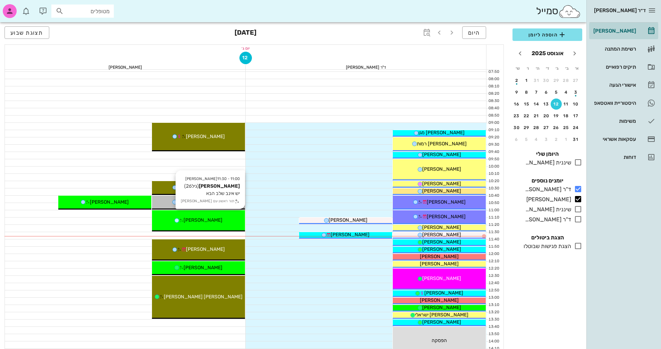
click at [222, 220] on div "[PERSON_NAME]" at bounding box center [198, 220] width 93 height 7
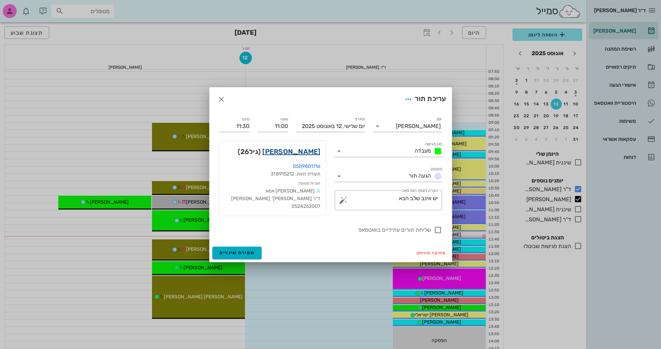
click at [311, 150] on link "[PERSON_NAME]" at bounding box center [291, 151] width 58 height 11
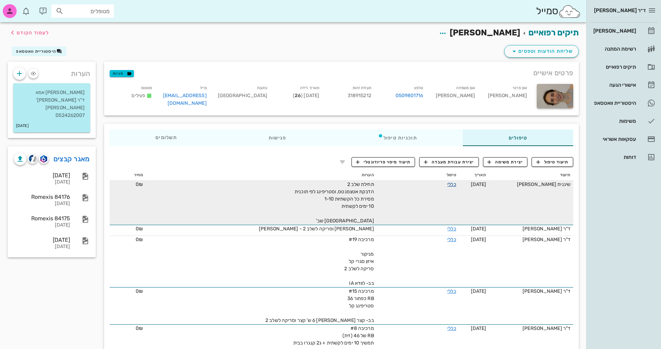
click at [454, 183] on link "כללי" at bounding box center [451, 185] width 9 height 6
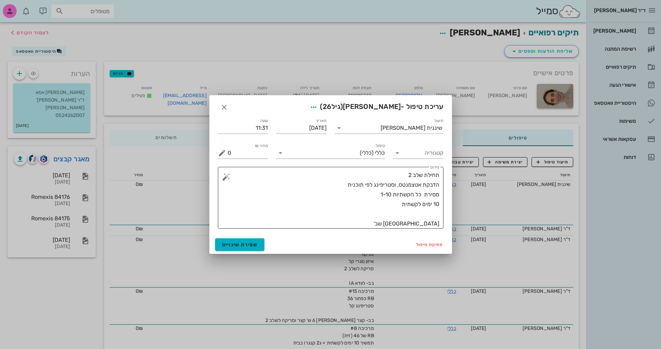
click at [381, 207] on textarea "תחילת שלב 2 הדבקת אטצמנטס, וסטריפינג לפי תוכנית מסירת כל הקשתיות 1-10 10 ימים ל…" at bounding box center [334, 199] width 212 height 58
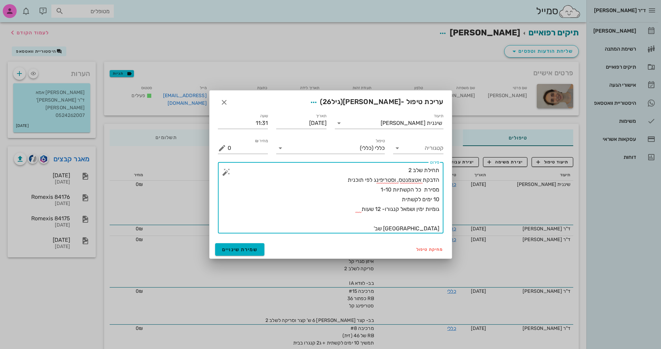
drag, startPoint x: 425, startPoint y: 228, endPoint x: 429, endPoint y: 228, distance: 3.8
click at [429, 228] on textarea "תחילת שלב 2 הדבקת אטצמנטס, וסטריפינג לפי תוכנית מסירת כל הקשתיות 1-10 10 ימים ל…" at bounding box center [334, 200] width 212 height 68
type textarea "תחילת שלב 2 הדבקת אטצמנטס, וסטריפינג לפי תוכנית מסירת כל הקשתיות 1-10 10 ימים ל…"
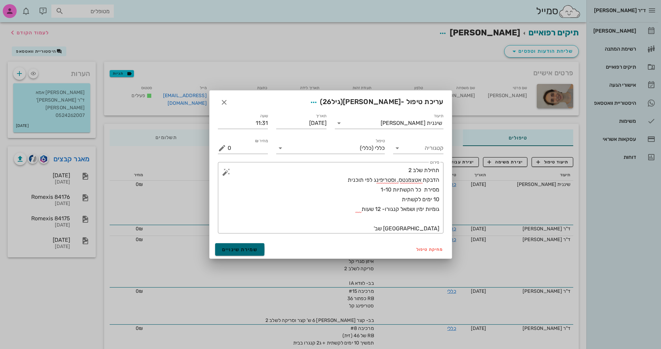
click at [246, 252] on span "שמירת שינויים" at bounding box center [240, 250] width 36 height 6
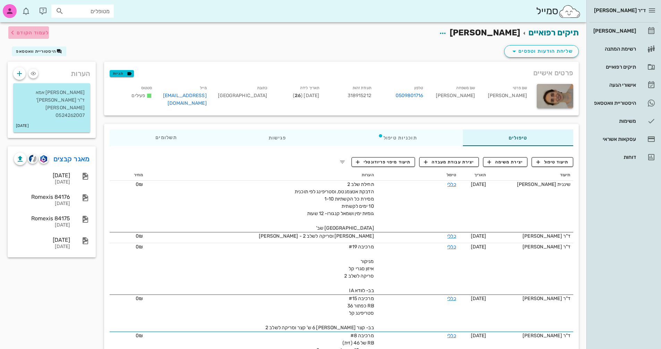
click at [25, 32] on span "לעמוד הקודם" at bounding box center [33, 33] width 32 height 6
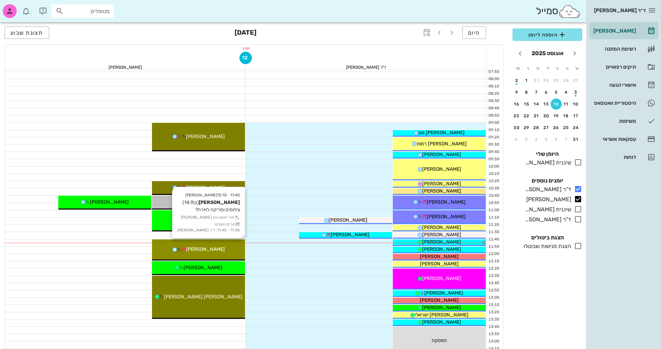
click at [208, 251] on span "[PERSON_NAME]" at bounding box center [205, 249] width 39 height 6
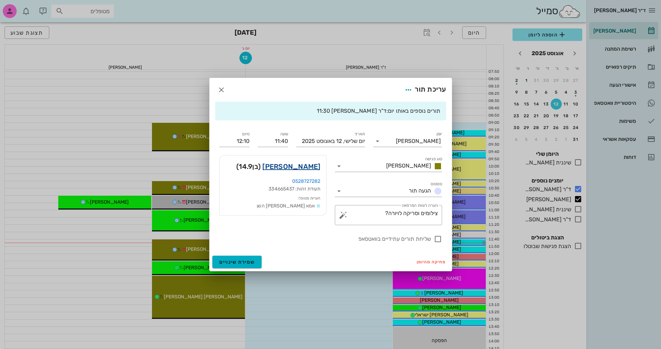
click at [303, 168] on link "[PERSON_NAME]" at bounding box center [291, 166] width 58 height 11
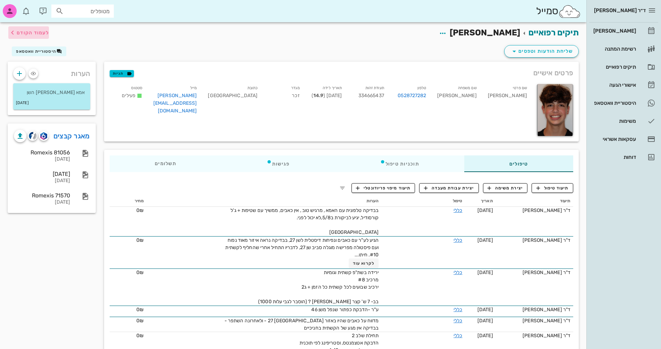
click at [33, 31] on span "לעמוד הקודם" at bounding box center [33, 33] width 32 height 6
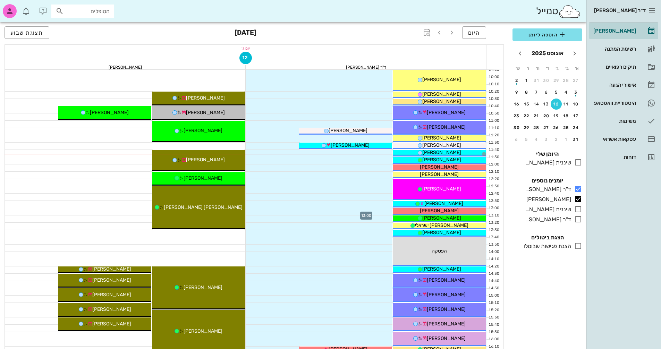
scroll to position [139, 0]
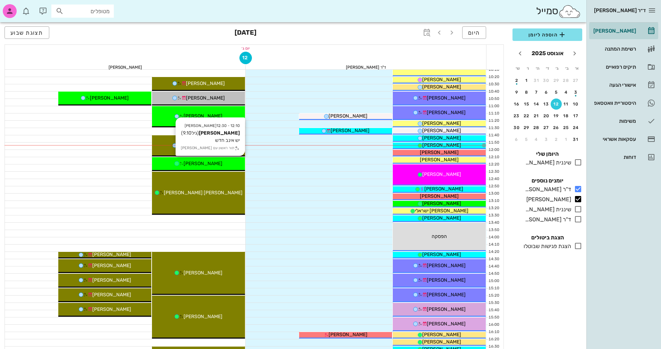
click at [234, 160] on div "[PERSON_NAME]" at bounding box center [198, 163] width 93 height 7
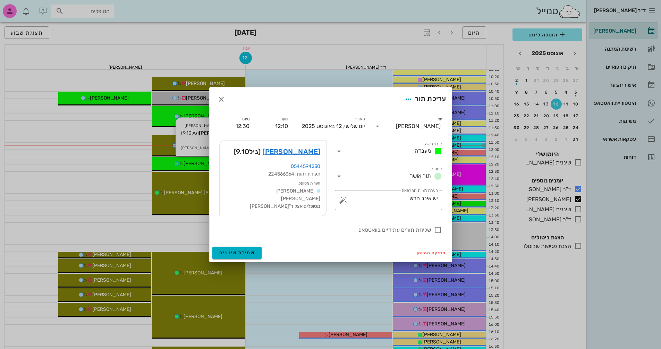
click at [234, 160] on div at bounding box center [330, 174] width 661 height 349
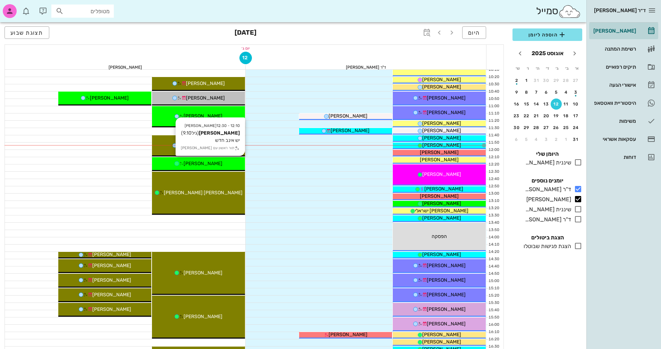
click at [234, 160] on div "[PERSON_NAME]" at bounding box center [198, 163] width 93 height 7
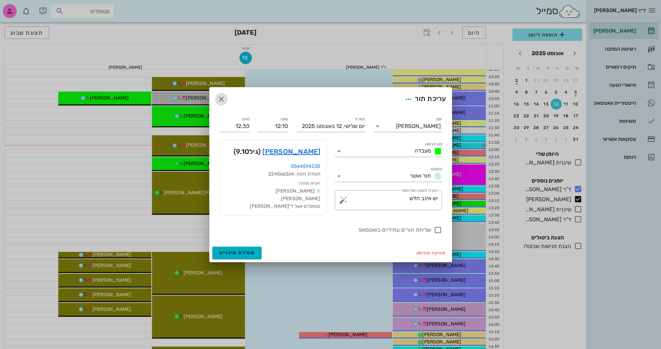
click at [218, 99] on icon "button" at bounding box center [221, 99] width 8 height 8
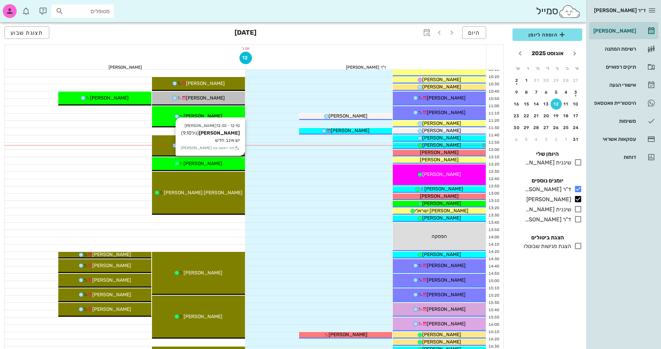
click at [216, 162] on div "[PERSON_NAME]" at bounding box center [198, 163] width 93 height 7
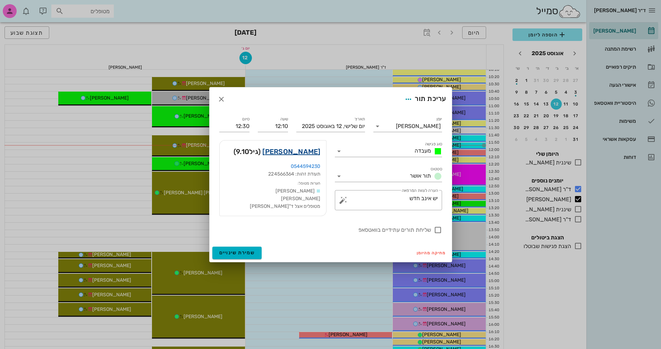
click at [300, 151] on link "[PERSON_NAME]" at bounding box center [291, 151] width 58 height 11
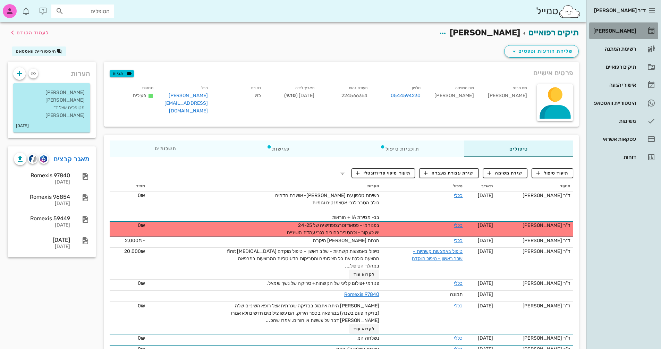
click at [631, 30] on div "[PERSON_NAME]" at bounding box center [614, 31] width 44 height 6
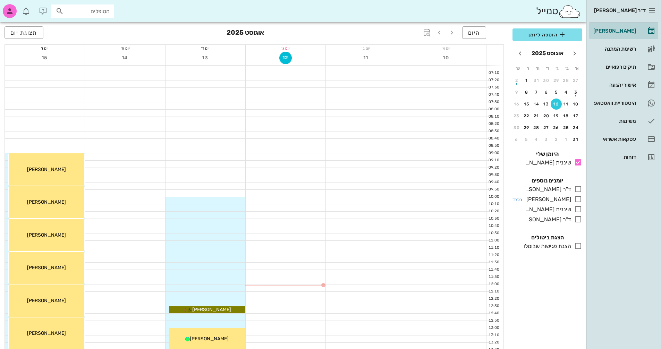
click at [578, 199] on icon at bounding box center [578, 199] width 8 height 8
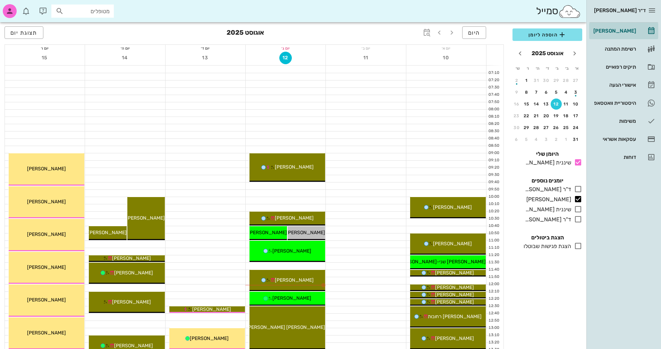
click at [557, 101] on button "12" at bounding box center [556, 104] width 11 height 11
click at [288, 56] on span "12" at bounding box center [286, 58] width 12 height 6
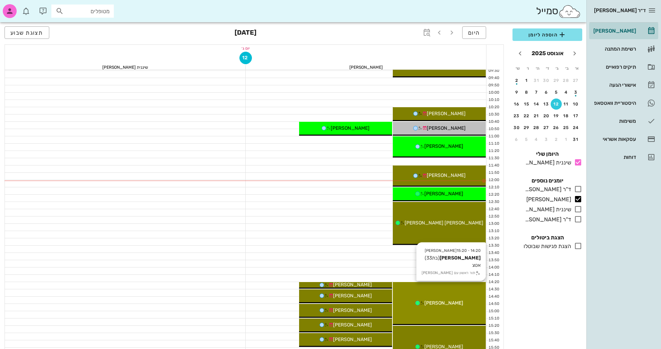
scroll to position [69, 0]
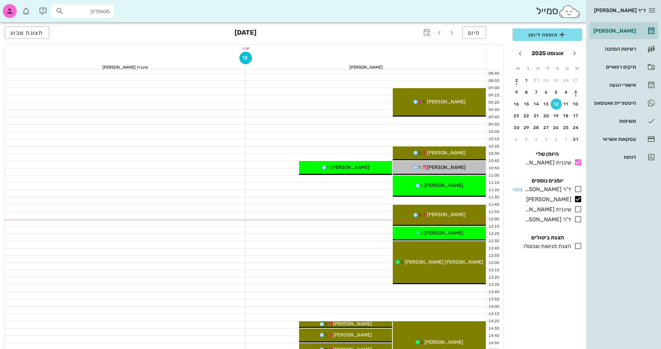
click at [579, 188] on icon at bounding box center [578, 189] width 8 height 8
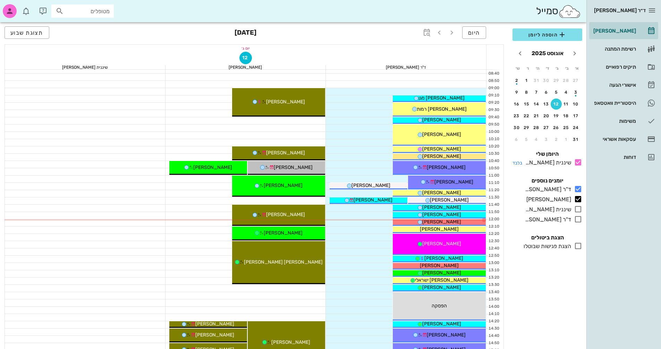
click at [579, 161] on icon at bounding box center [578, 162] width 8 height 8
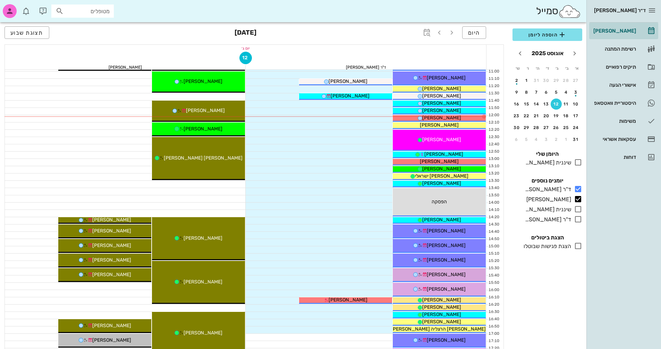
scroll to position [208, 0]
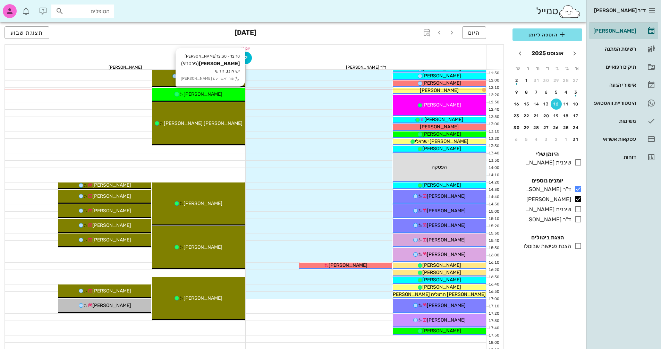
click at [217, 95] on div "[PERSON_NAME]" at bounding box center [198, 94] width 93 height 7
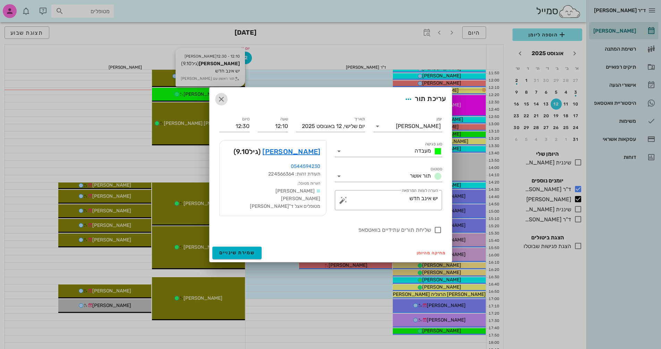
click at [220, 99] on icon "button" at bounding box center [221, 99] width 8 height 8
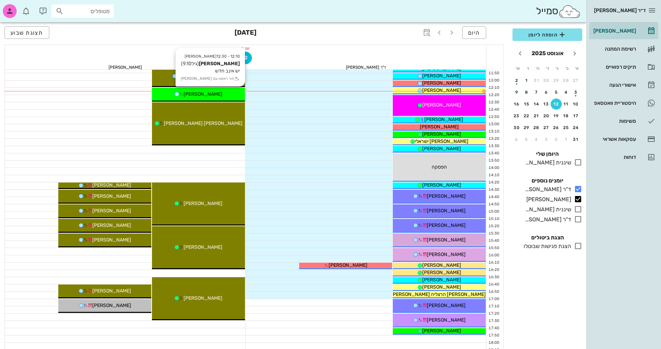
click at [224, 94] on div "[PERSON_NAME]" at bounding box center [198, 94] width 93 height 7
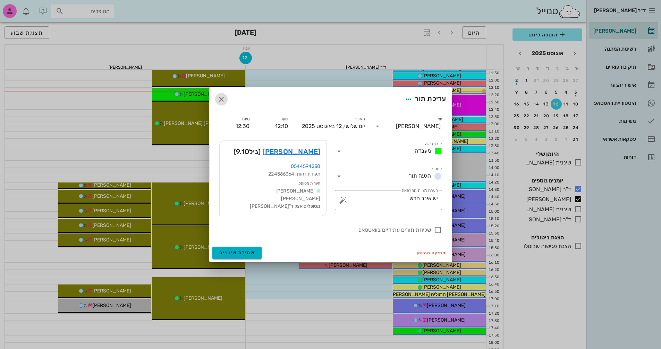
click at [221, 100] on icon "button" at bounding box center [221, 99] width 8 height 8
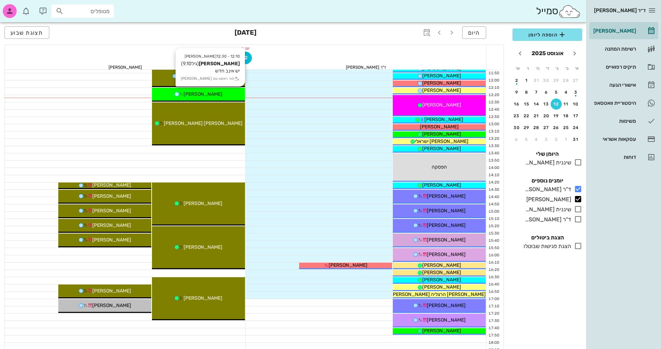
click at [237, 96] on div "[PERSON_NAME]" at bounding box center [198, 94] width 93 height 7
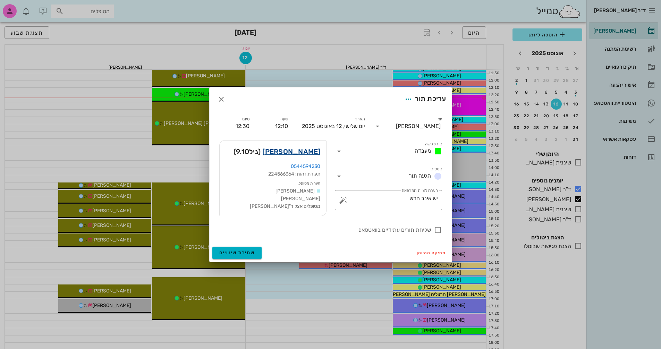
click at [302, 152] on link "[PERSON_NAME]" at bounding box center [291, 151] width 58 height 11
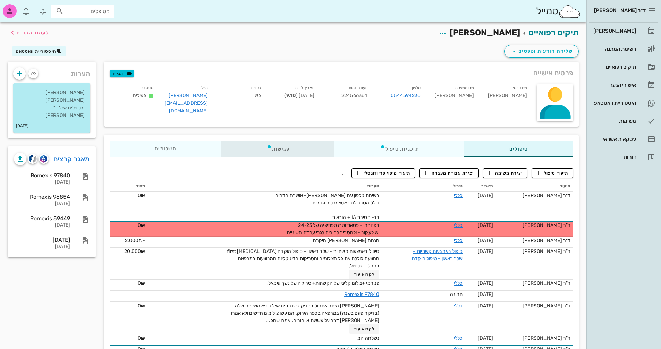
click at [281, 146] on div "פגישות" at bounding box center [277, 149] width 113 height 17
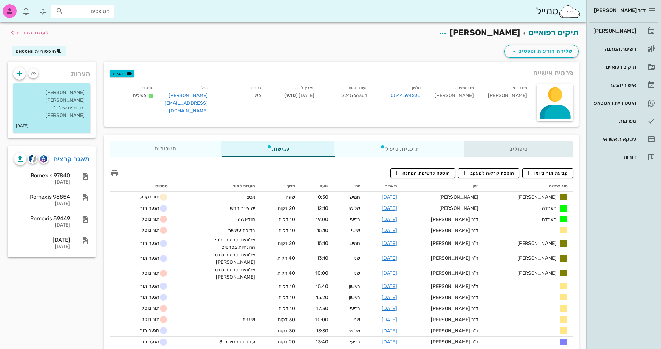
click at [472, 143] on div "טיפולים" at bounding box center [518, 149] width 109 height 17
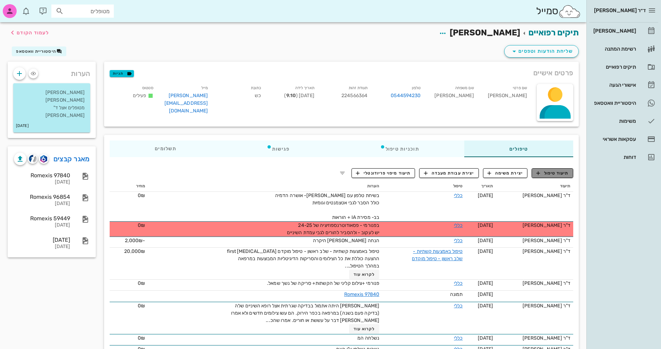
click at [558, 175] on span "תיעוד טיפול" at bounding box center [553, 173] width 32 height 6
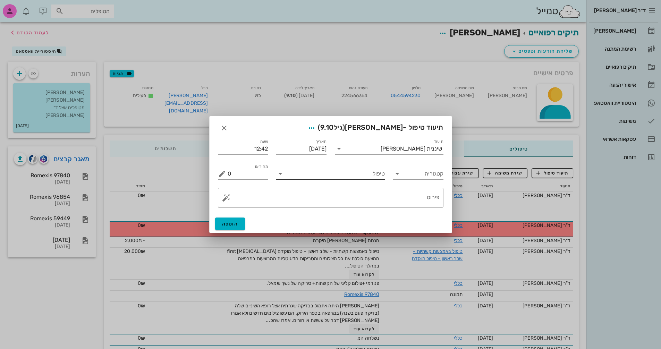
click at [279, 175] on icon at bounding box center [280, 174] width 8 height 8
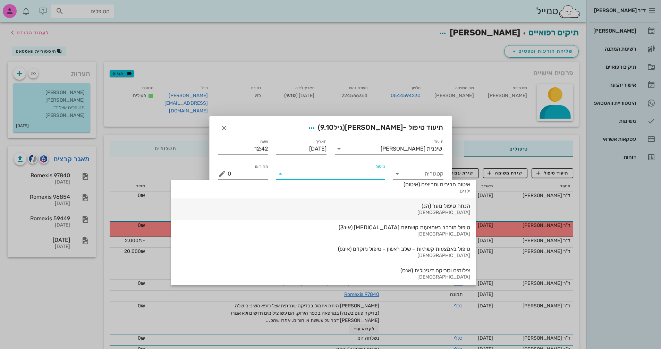
scroll to position [724, 0]
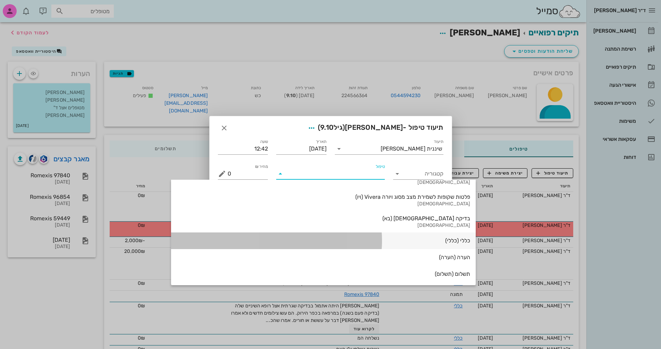
click at [363, 242] on div "כללי (כללי)" at bounding box center [324, 240] width 294 height 7
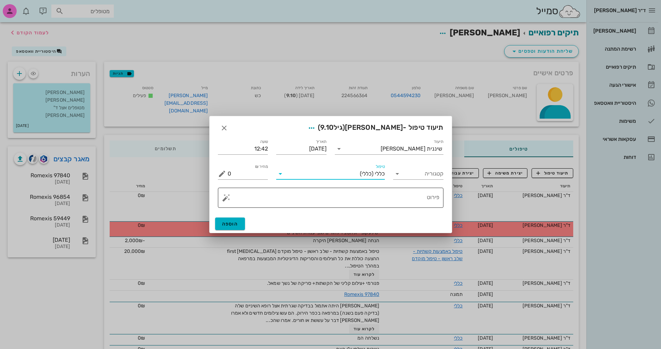
click at [226, 201] on button "button" at bounding box center [226, 198] width 8 height 8
click at [238, 167] on div "[MEDICAL_DATA]" at bounding box center [250, 170] width 57 height 14
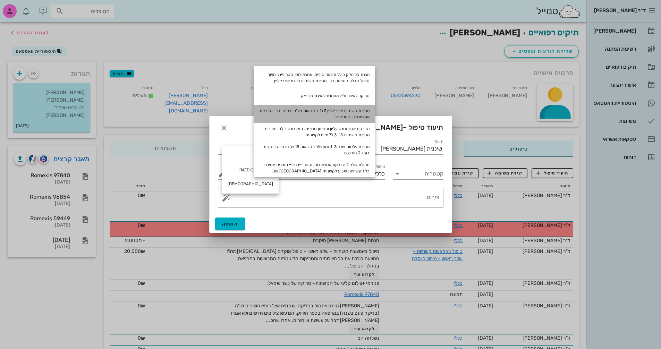
click at [358, 113] on div "מסירת קשתיות אינביזליין 1+2 + הוראות בע"פ ובכתב בב- הדבקת אטצמנטס וסטריפינג" at bounding box center [314, 114] width 121 height 18
type textarea "מסירת קשתיות אינביזליין 1+2 + הוראות בע"פ ובכתב בב- הדבקת אטצמנטס וסטריפינג"
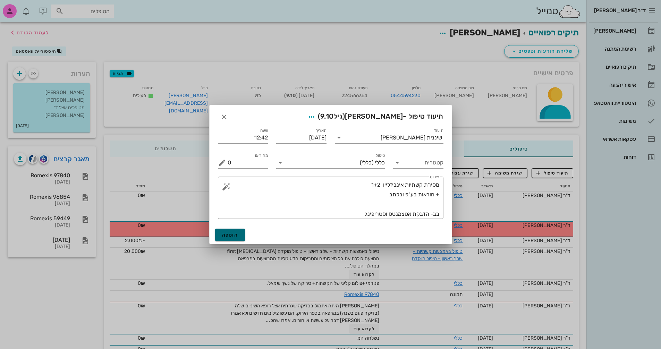
click at [228, 236] on span "הוספה" at bounding box center [230, 235] width 16 height 6
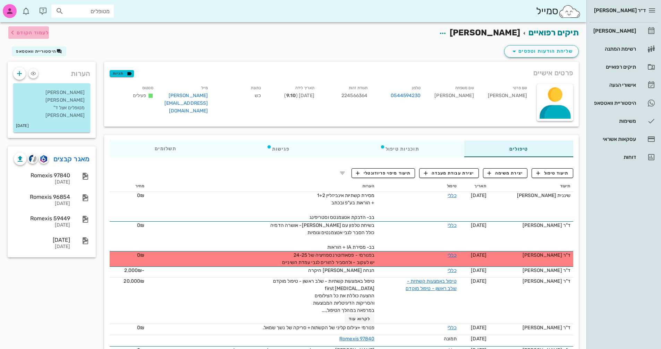
click at [26, 35] on span "לעמוד הקודם" at bounding box center [33, 33] width 32 height 6
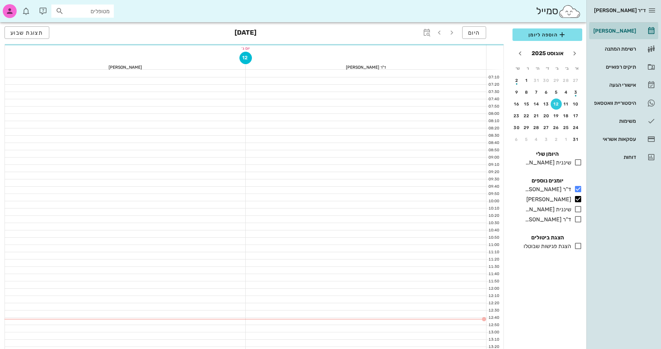
scroll to position [208, 0]
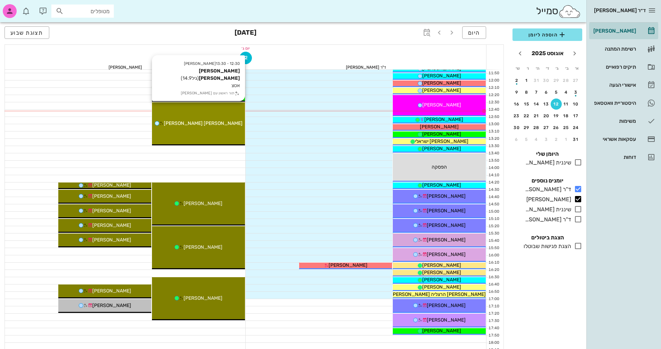
click at [212, 120] on div "[PERSON_NAME] [PERSON_NAME]" at bounding box center [198, 123] width 93 height 7
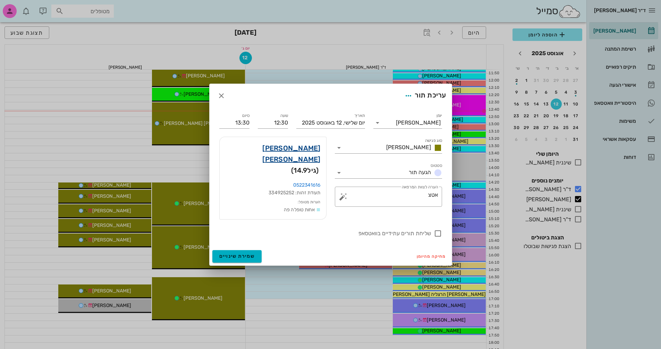
click at [298, 154] on link "[PERSON_NAME] [PERSON_NAME]" at bounding box center [272, 154] width 95 height 22
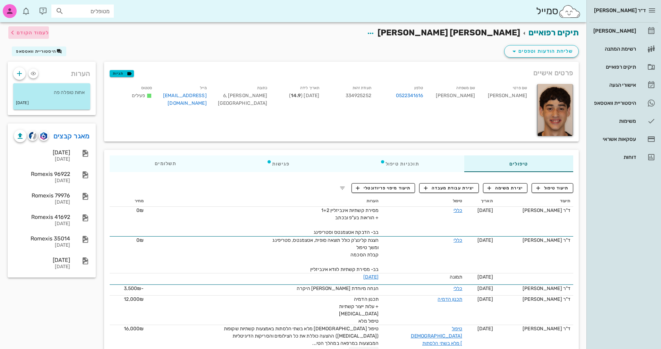
click at [26, 35] on span "לעמוד הקודם" at bounding box center [33, 33] width 32 height 6
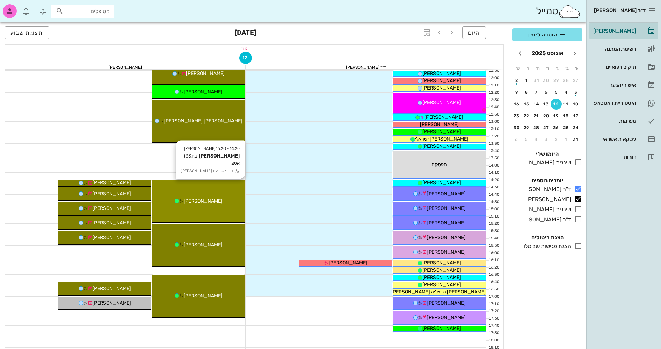
scroll to position [139, 0]
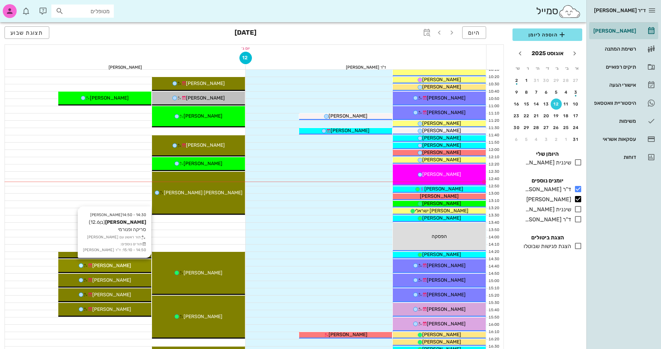
click at [121, 264] on span "[PERSON_NAME]" at bounding box center [111, 266] width 39 height 6
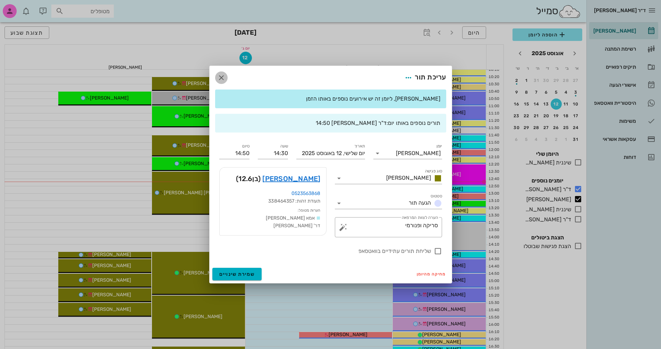
click at [221, 76] on icon "button" at bounding box center [221, 78] width 8 height 8
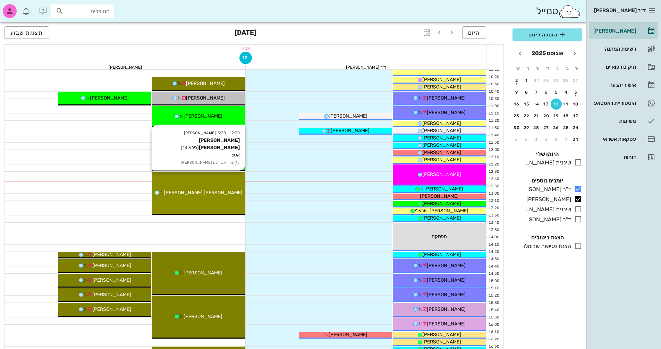
click at [224, 191] on div "[PERSON_NAME] [PERSON_NAME]" at bounding box center [198, 192] width 93 height 7
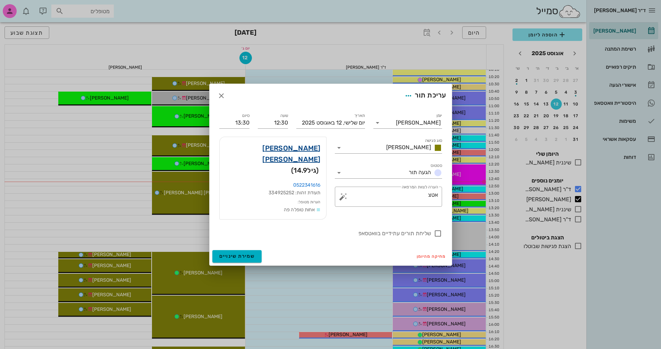
click at [305, 154] on link "[PERSON_NAME] [PERSON_NAME]" at bounding box center [272, 154] width 95 height 22
